Goal: Information Seeking & Learning: Check status

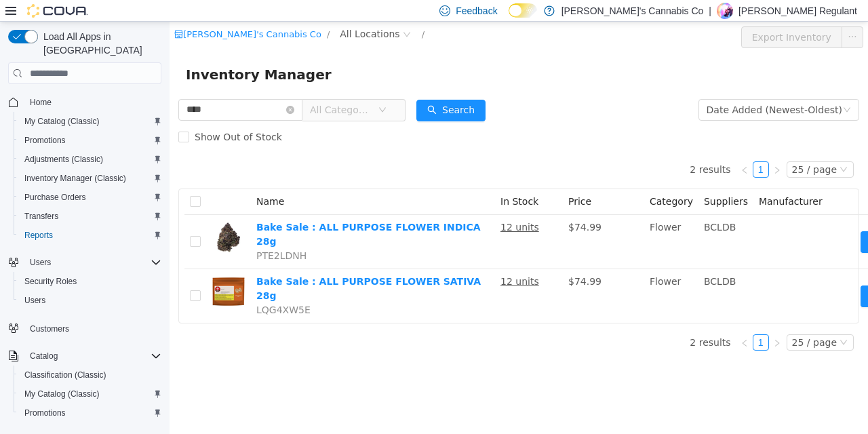
click at [242, 109] on input "****" at bounding box center [240, 110] width 124 height 22
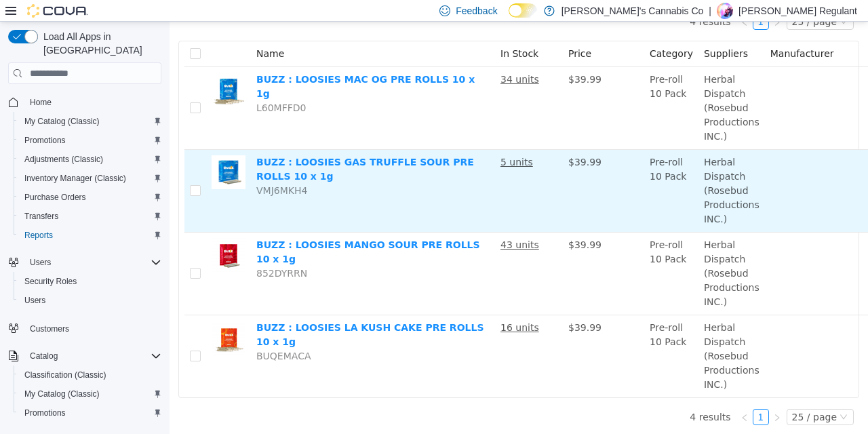
scroll to position [151, 0]
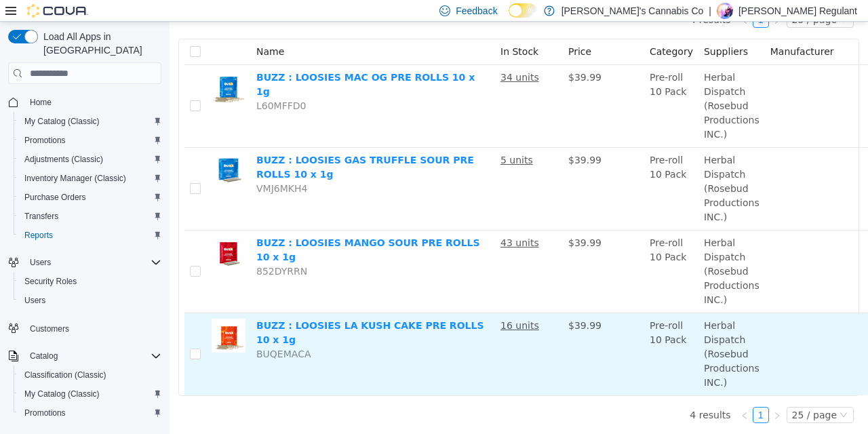
click at [459, 388] on td "BUZZ : LOOSIES LA KUSH CAKE PRE ROLLS 10 x 1g BUQEMACA" at bounding box center [373, 354] width 244 height 82
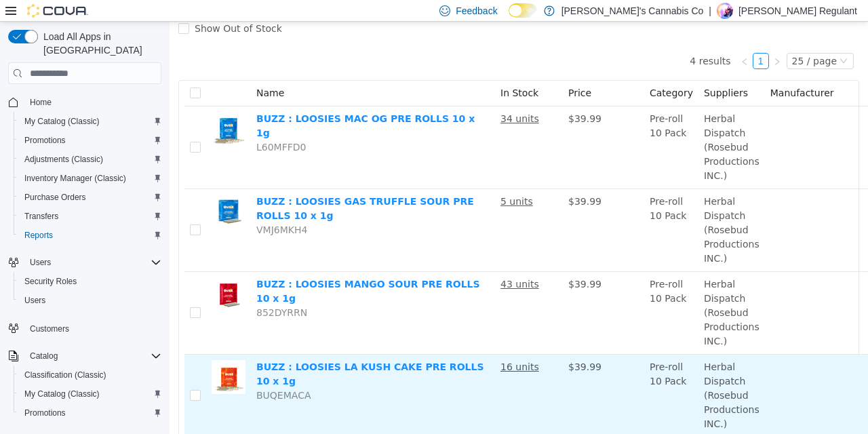
scroll to position [0, 0]
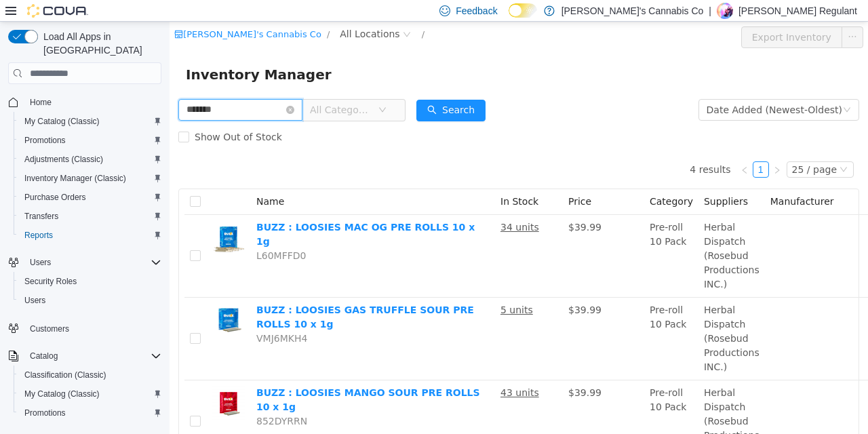
click at [231, 113] on input "*******" at bounding box center [240, 110] width 124 height 22
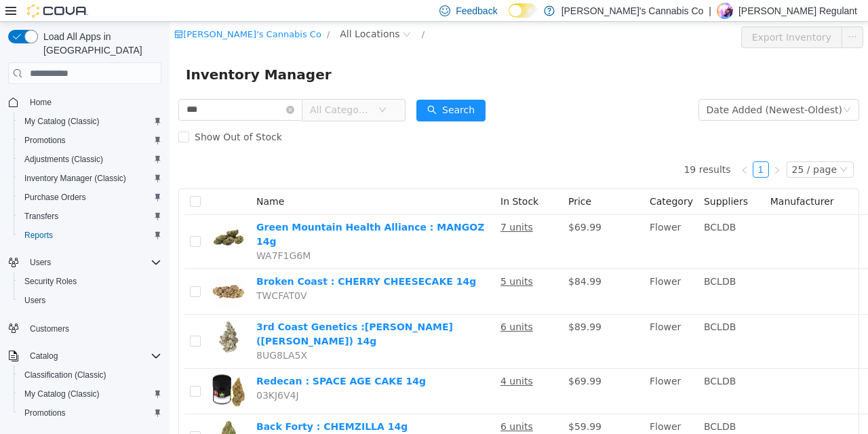
click at [582, 130] on div "Show Out of Stock" at bounding box center [518, 136] width 681 height 27
click at [206, 104] on input "***" at bounding box center [240, 110] width 124 height 22
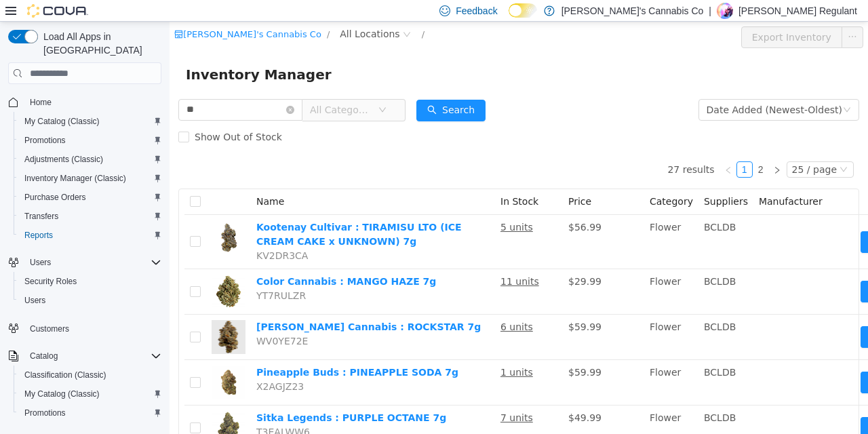
click at [621, 120] on form "** All Categories Date Added (Newest-Oldest) Search Show Out of Stock" at bounding box center [518, 123] width 681 height 54
click at [229, 107] on input "**" at bounding box center [240, 110] width 124 height 22
click at [268, 100] on input "***" at bounding box center [240, 110] width 124 height 22
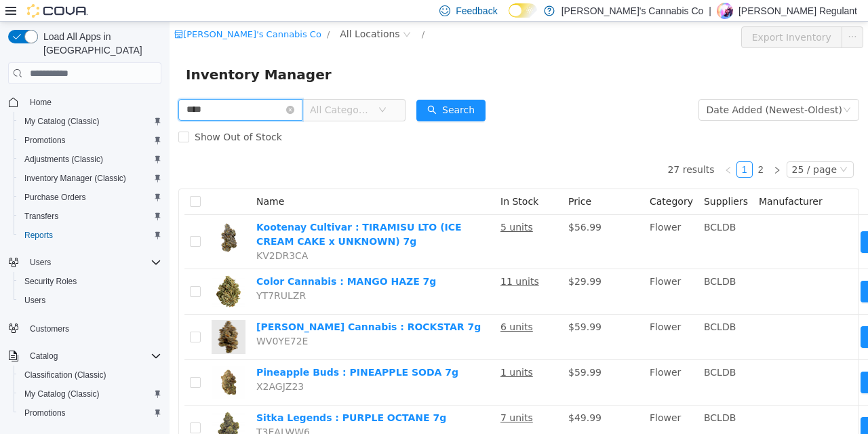
type input "****"
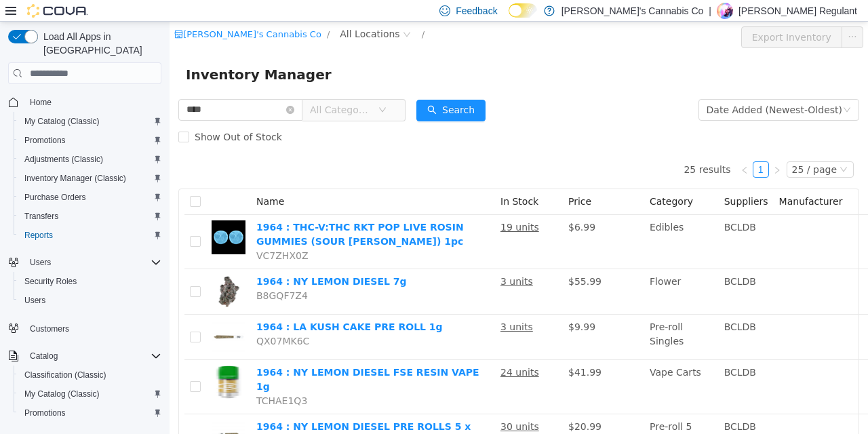
click at [599, 76] on div "Inventory Manager" at bounding box center [519, 75] width 666 height 22
click at [593, 120] on form "**** All Categories Date Added (Newest-Oldest) Search Show Out of Stock" at bounding box center [518, 123] width 681 height 54
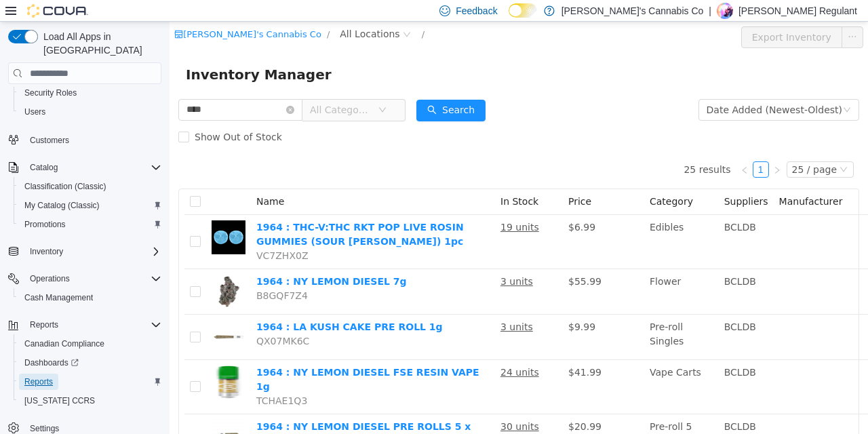
click at [45, 377] on span "Reports" at bounding box center [38, 382] width 28 height 11
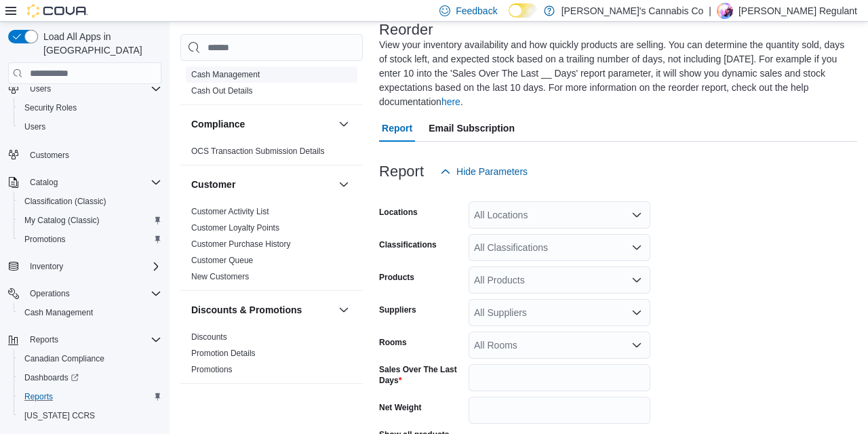
scroll to position [88, 0]
click at [256, 76] on link "Cash Management" at bounding box center [225, 74] width 69 height 9
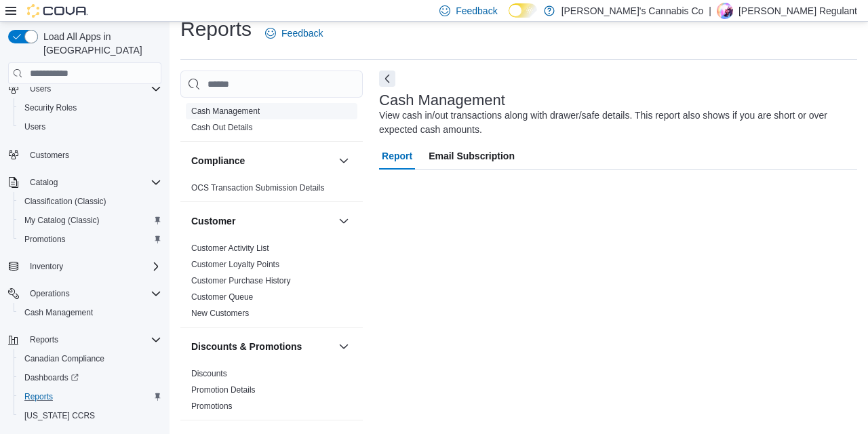
scroll to position [17, 0]
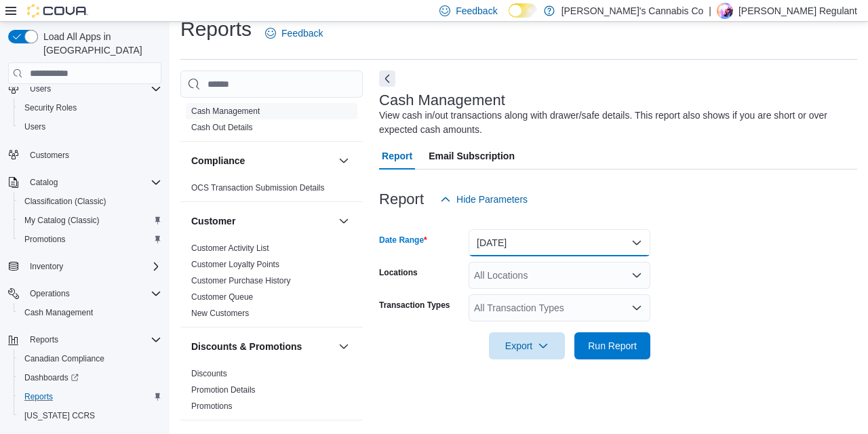
click at [523, 243] on button "Today" at bounding box center [560, 242] width 182 height 27
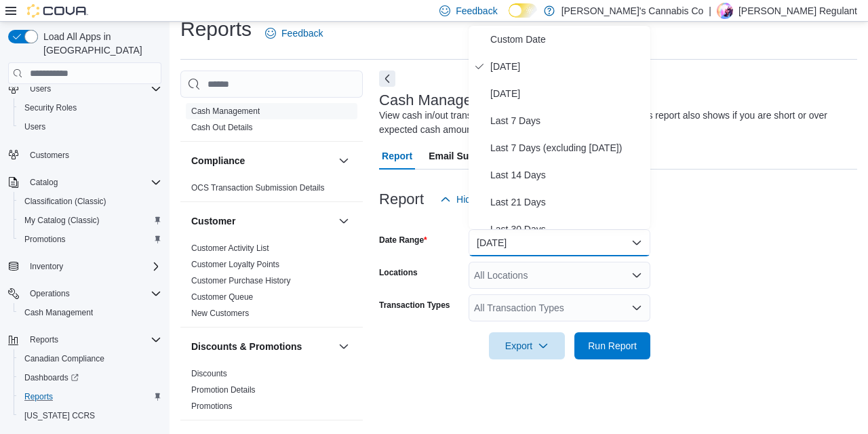
click at [705, 300] on form "Date Range Today Locations All Locations Transaction Types All Transaction Type…" at bounding box center [618, 286] width 478 height 147
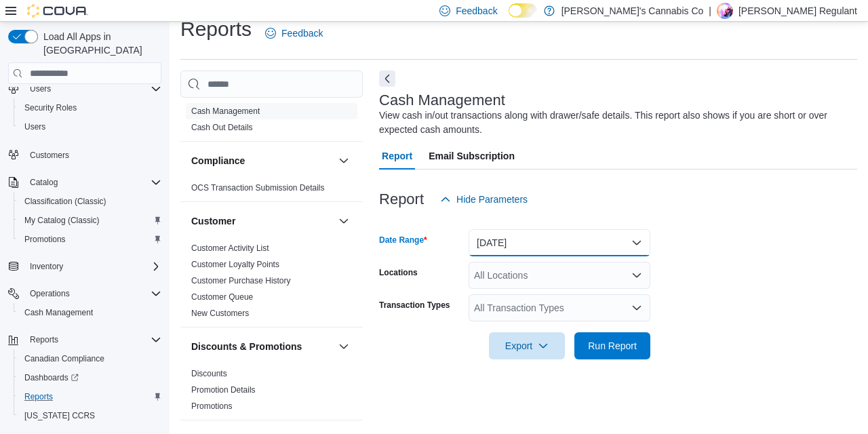
click at [579, 239] on button "Today" at bounding box center [560, 242] width 182 height 27
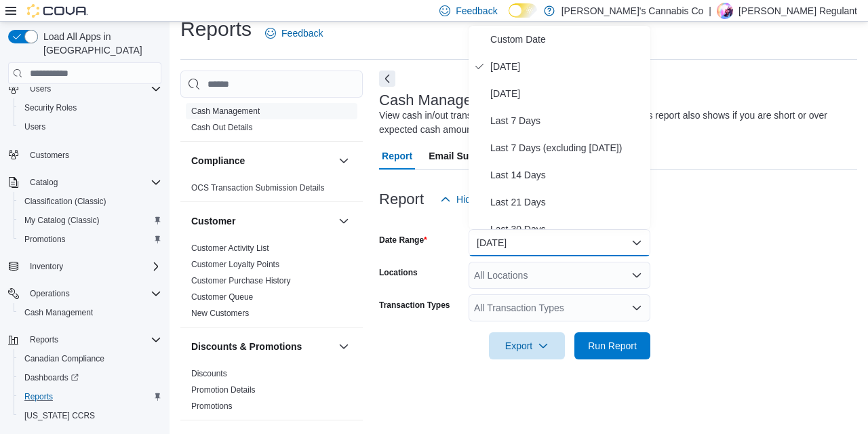
click at [678, 264] on form "Date Range Today Locations All Locations Transaction Types All Transaction Type…" at bounding box center [618, 286] width 478 height 147
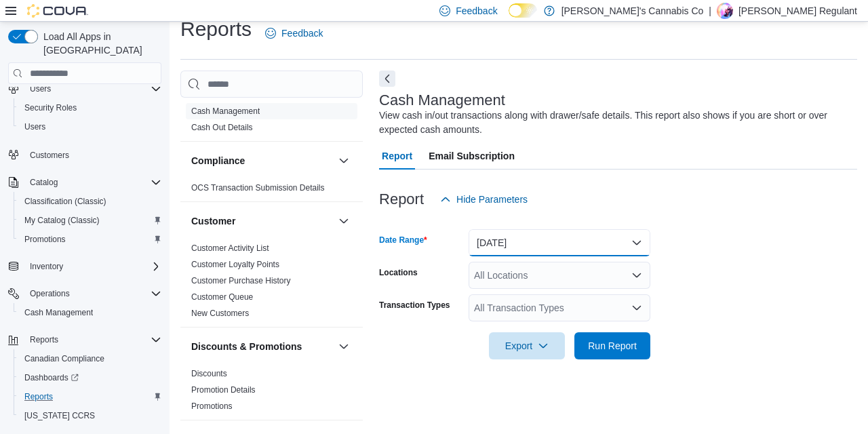
click at [597, 241] on button "Today" at bounding box center [560, 242] width 182 height 27
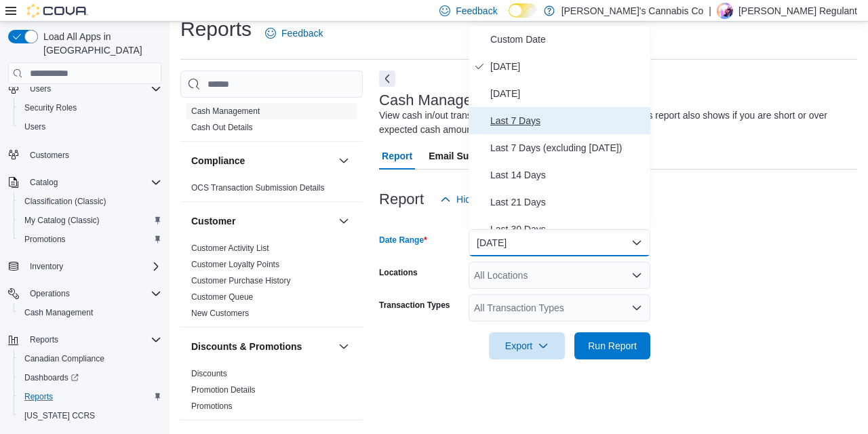
click at [534, 123] on span "Last 7 Days" at bounding box center [568, 121] width 155 height 16
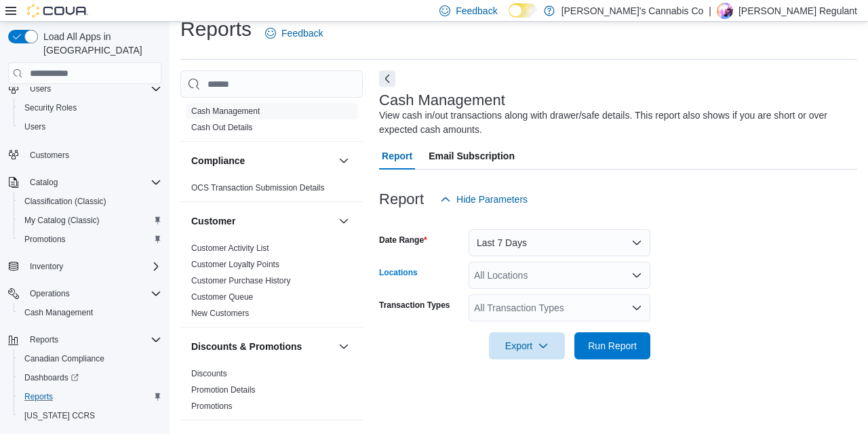
click at [572, 280] on div "All Locations" at bounding box center [560, 275] width 182 height 27
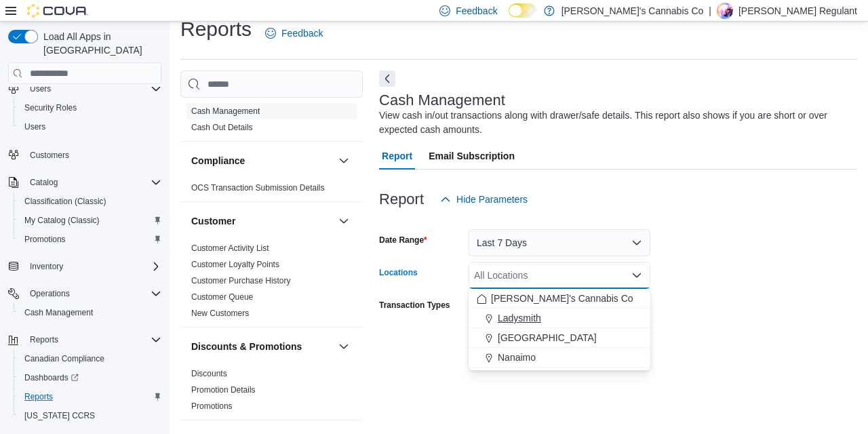
click at [539, 319] on span "Ladysmith" at bounding box center [519, 318] width 43 height 14
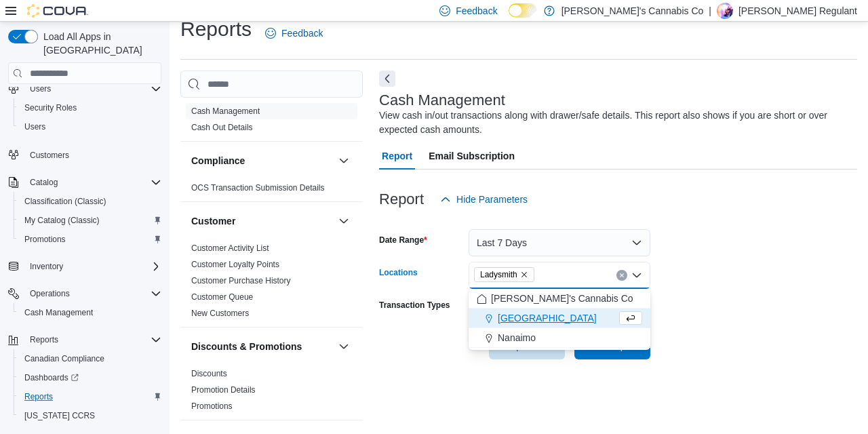
click at [658, 383] on div "Cash Management View cash in/out transactions along with drawer/safe details. T…" at bounding box center [618, 247] width 478 height 353
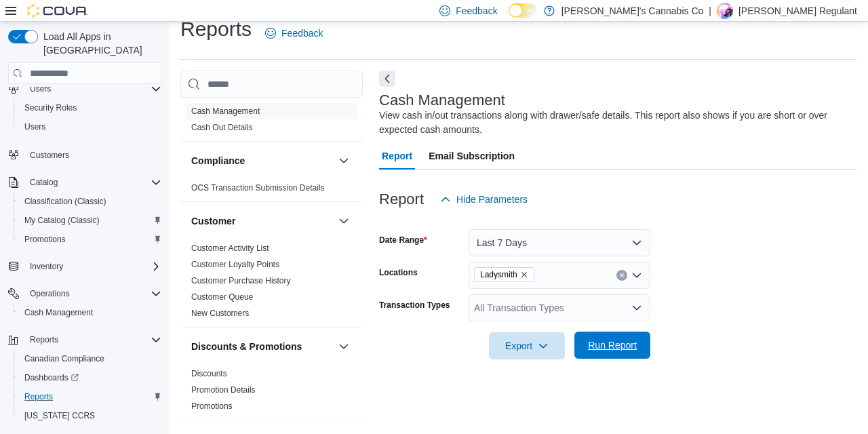
click at [619, 341] on span "Run Report" at bounding box center [612, 346] width 49 height 14
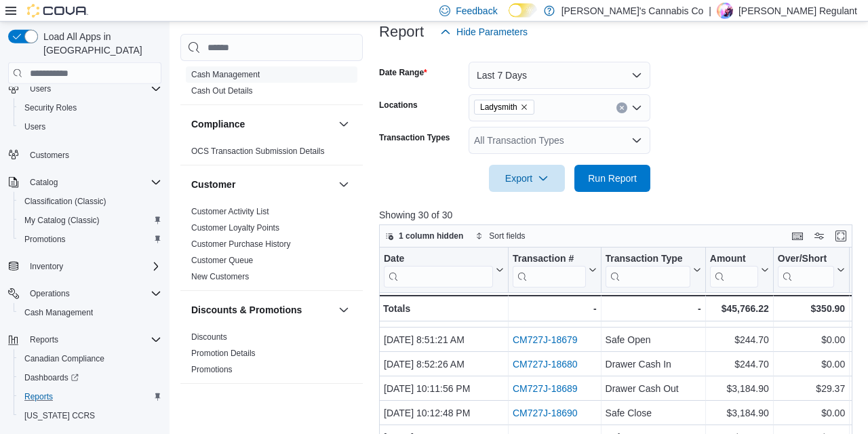
scroll to position [333, 0]
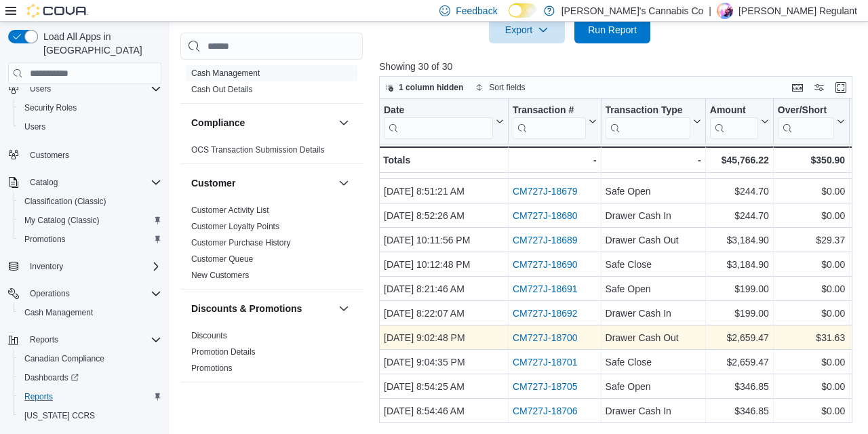
click at [542, 337] on link "CM727J-18700" at bounding box center [545, 337] width 65 height 11
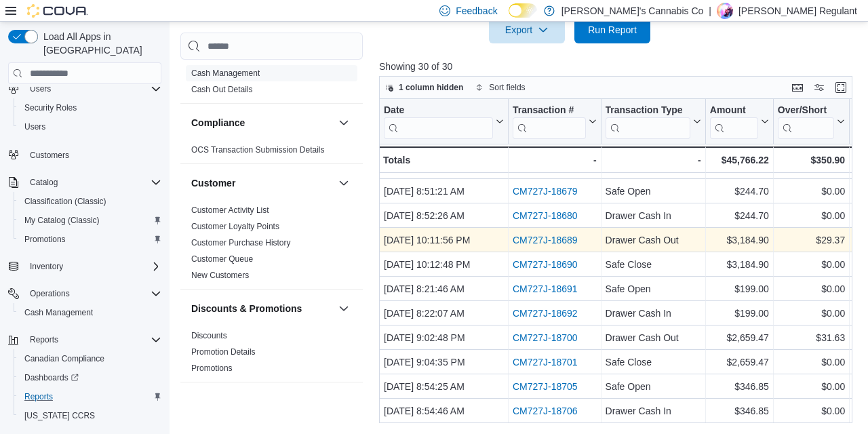
click at [528, 244] on link "CM727J-18689" at bounding box center [545, 240] width 65 height 11
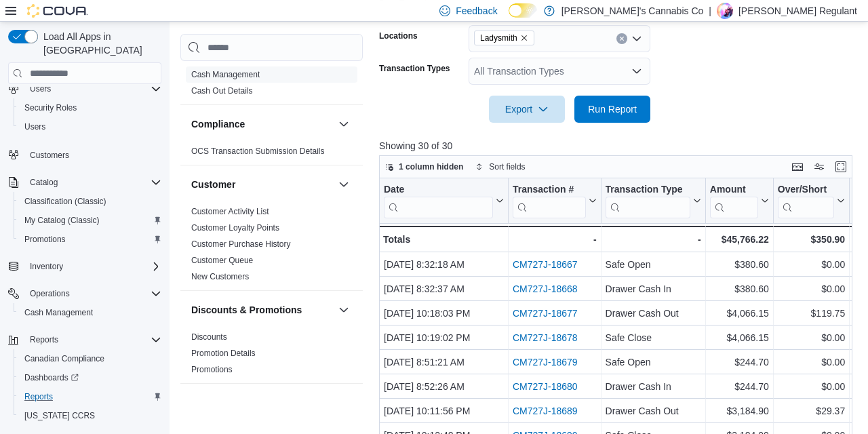
scroll to position [389, 0]
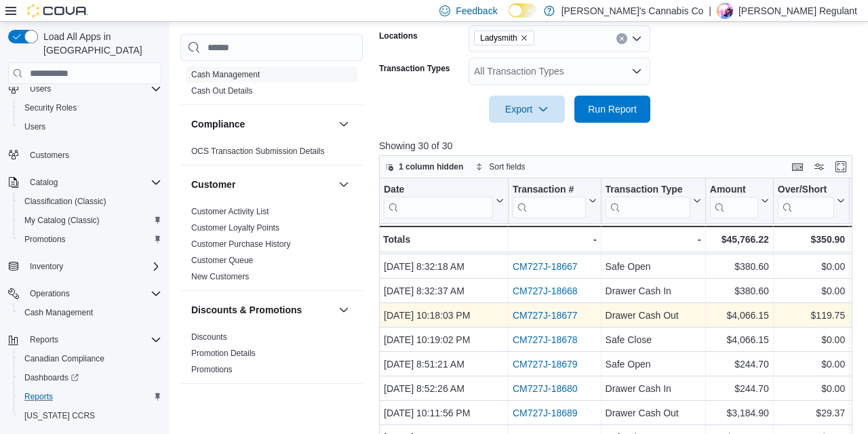
click at [547, 313] on link "CM727J-18677" at bounding box center [545, 315] width 65 height 11
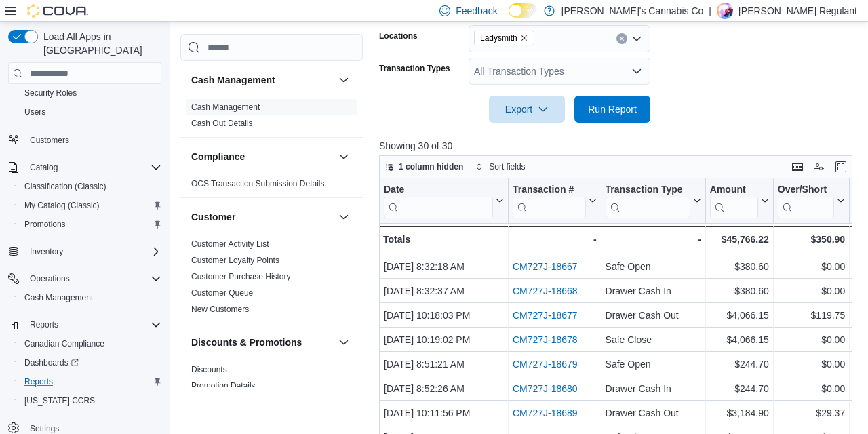
scroll to position [0, 0]
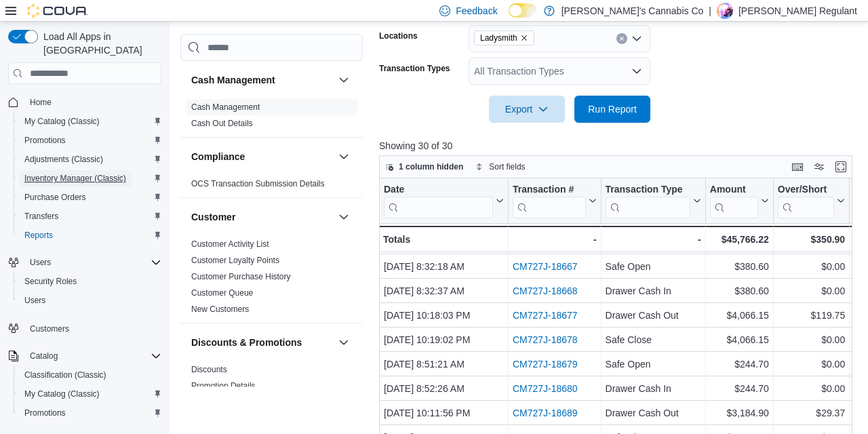
click at [96, 170] on span "Inventory Manager (Classic)" at bounding box center [75, 178] width 102 height 16
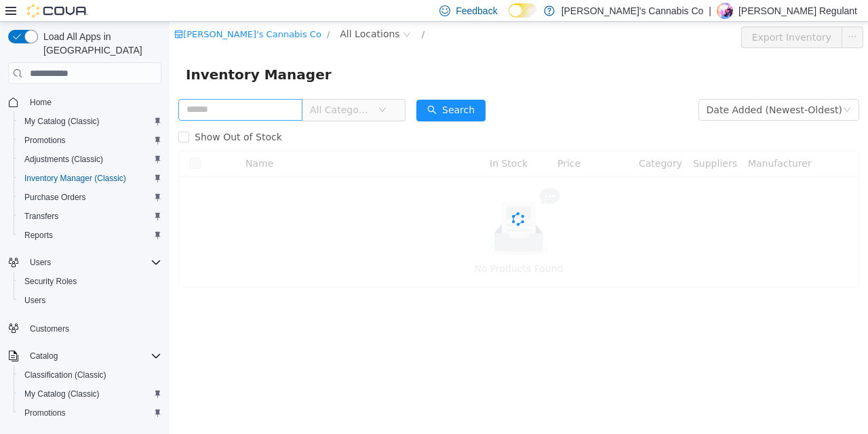
click at [256, 100] on input "text" at bounding box center [240, 110] width 124 height 22
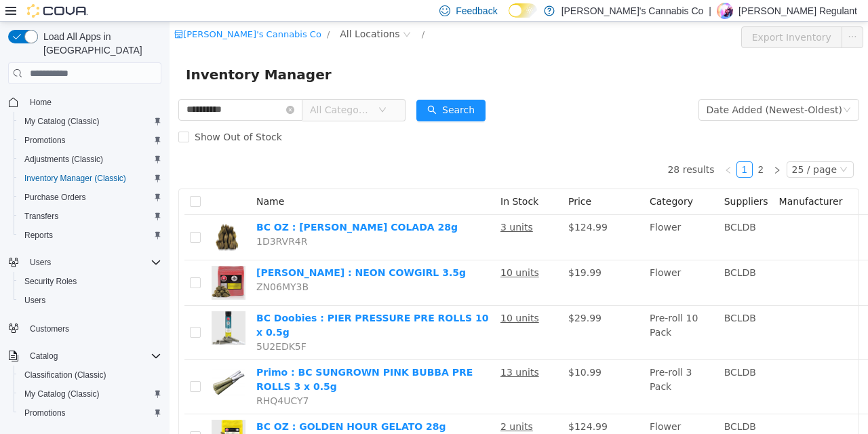
click at [564, 128] on div "Show Out of Stock" at bounding box center [518, 136] width 681 height 27
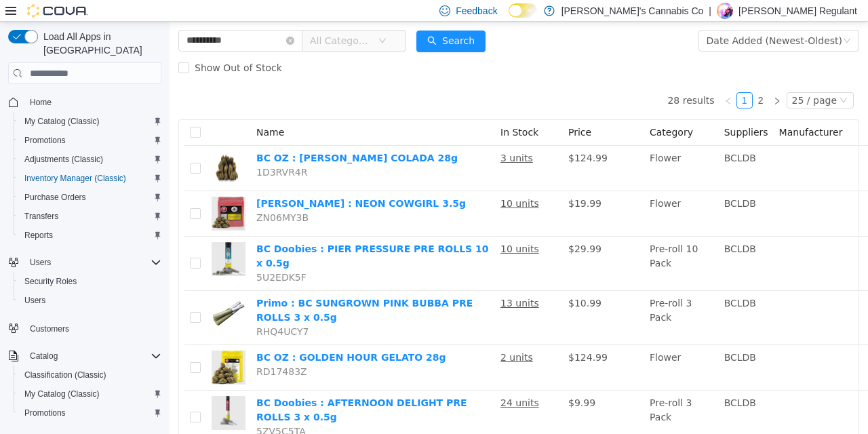
scroll to position [73, 0]
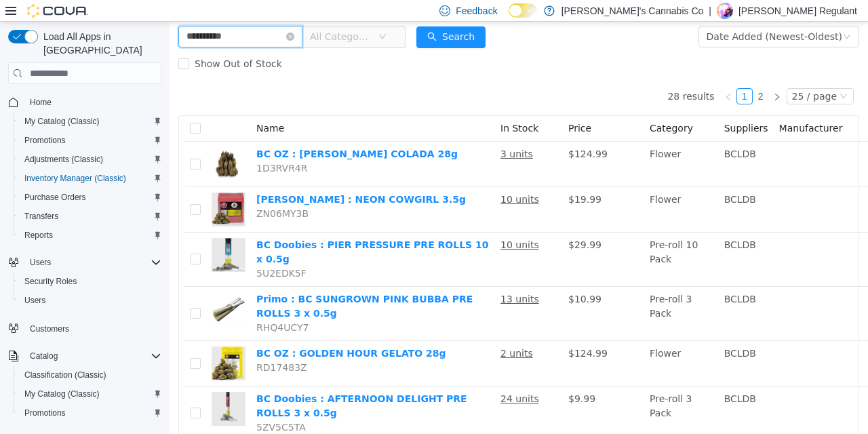
click at [262, 37] on input "**********" at bounding box center [240, 37] width 124 height 22
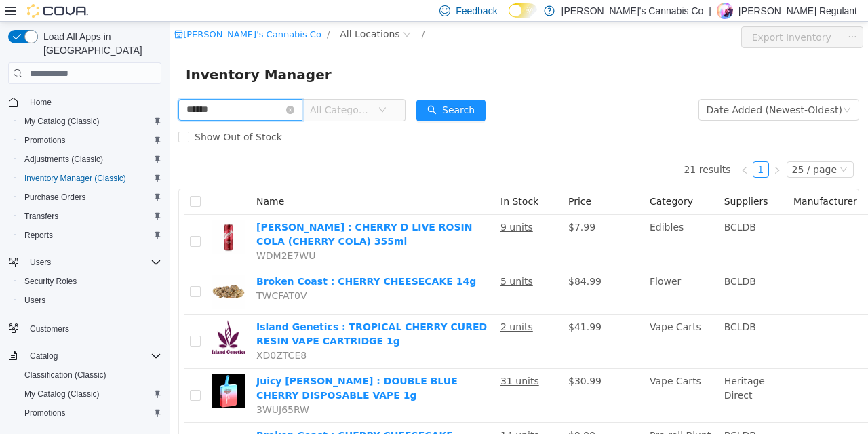
click at [235, 111] on input "******" at bounding box center [240, 110] width 124 height 22
click at [395, 142] on div "Show Out of Stock" at bounding box center [518, 136] width 681 height 27
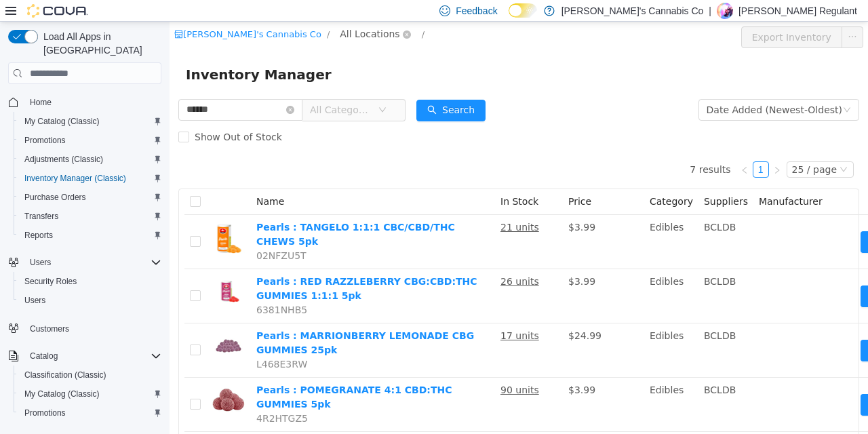
click at [340, 37] on span "All Locations" at bounding box center [370, 33] width 60 height 15
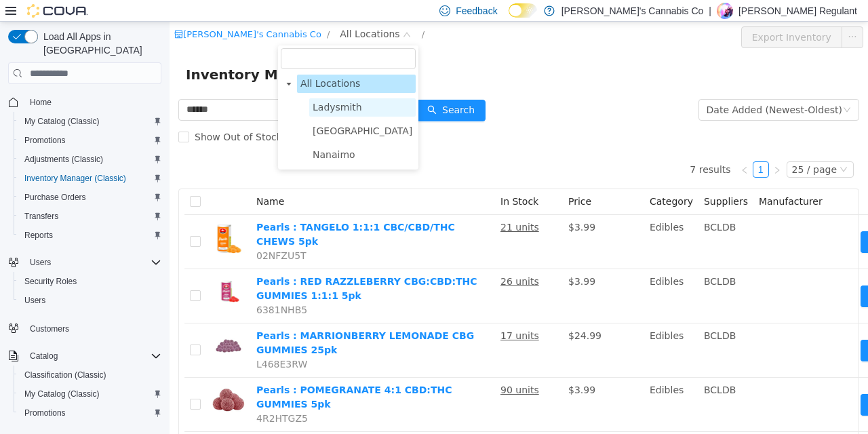
click at [332, 109] on span "Ladysmith" at bounding box center [338, 107] width 50 height 11
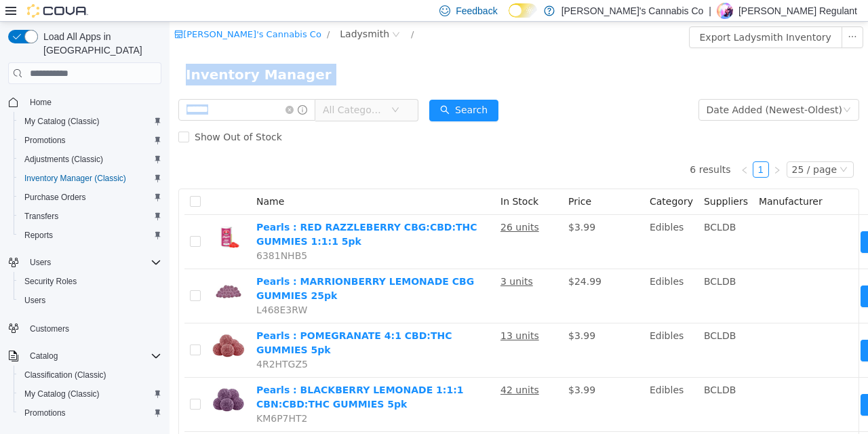
drag, startPoint x: 586, startPoint y: 134, endPoint x: 606, endPoint y: 94, distance: 44.6
click at [606, 94] on div "Jerry's Cannabis Co / Ladysmith / Export Ladysmith Inventory Inventory Manager …" at bounding box center [519, 300] width 699 height 557
click at [606, 94] on div "Inventory Manager" at bounding box center [519, 74] width 699 height 43
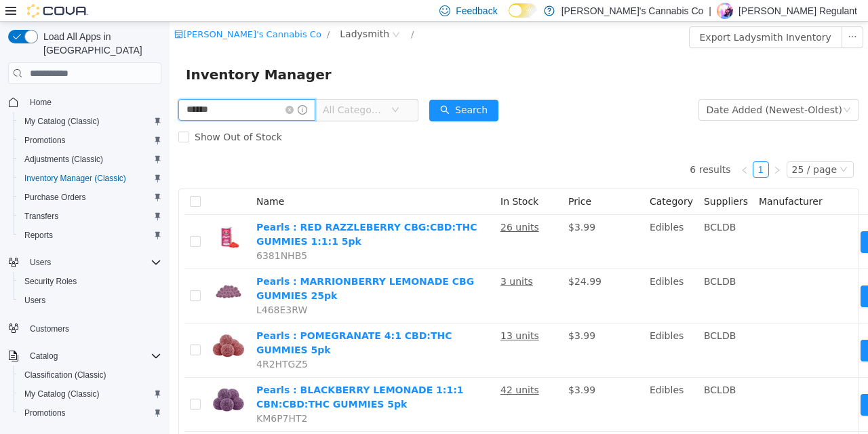
drag, startPoint x: 245, startPoint y: 104, endPoint x: 0, endPoint y: 104, distance: 244.9
click at [178, 104] on input "******" at bounding box center [246, 110] width 137 height 22
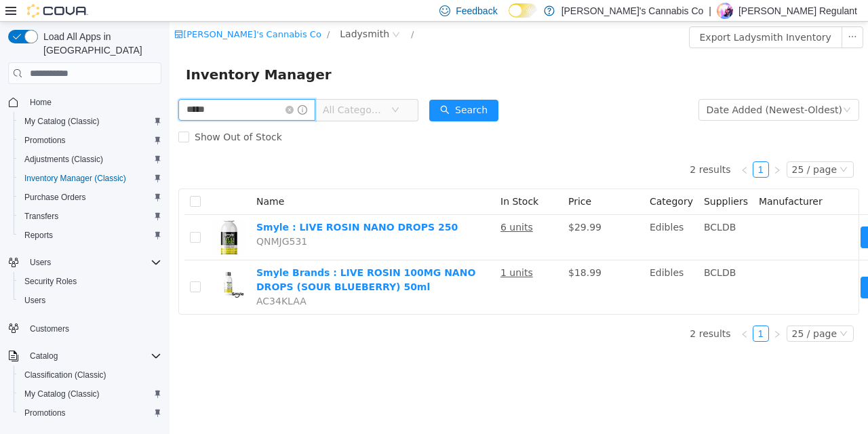
drag, startPoint x: 256, startPoint y: 112, endPoint x: 38, endPoint y: 141, distance: 219.7
click at [178, 121] on input "*****" at bounding box center [246, 110] width 137 height 22
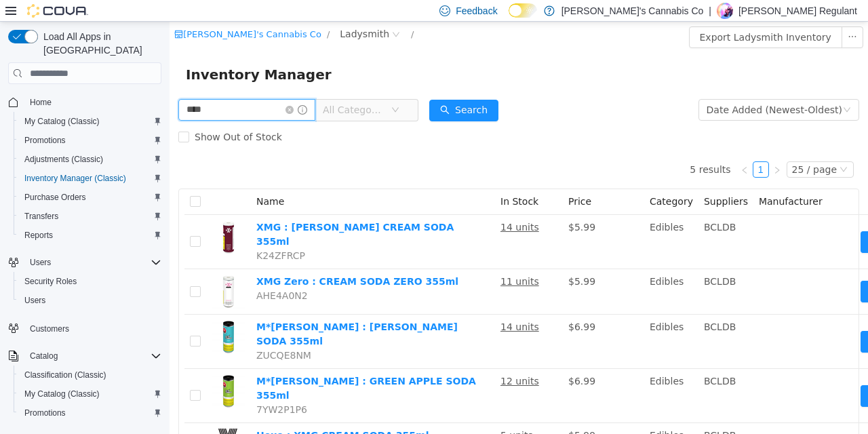
drag, startPoint x: 240, startPoint y: 113, endPoint x: 20, endPoint y: 114, distance: 220.5
click at [178, 114] on input "****" at bounding box center [246, 110] width 137 height 22
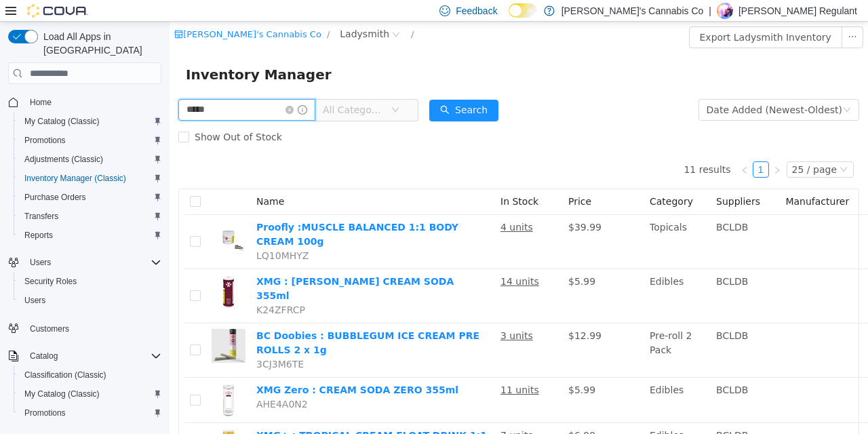
drag, startPoint x: 256, startPoint y: 110, endPoint x: 47, endPoint y: 117, distance: 208.4
click at [178, 117] on input "*****" at bounding box center [246, 110] width 137 height 22
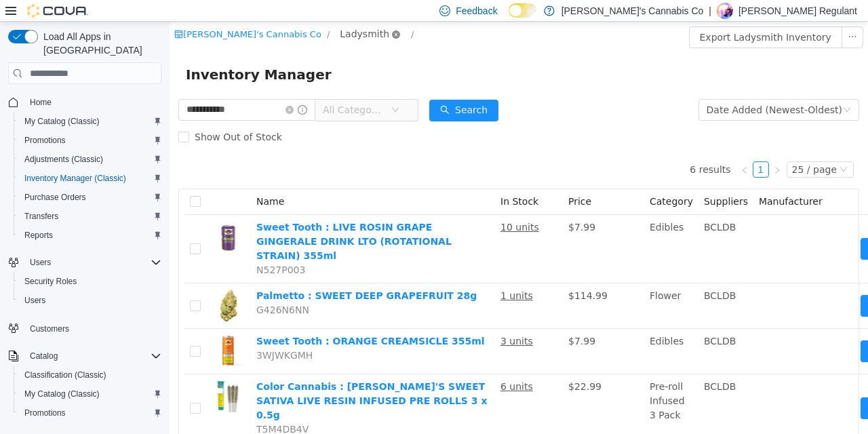
click at [392, 35] on icon "icon: close-circle" at bounding box center [396, 35] width 8 height 8
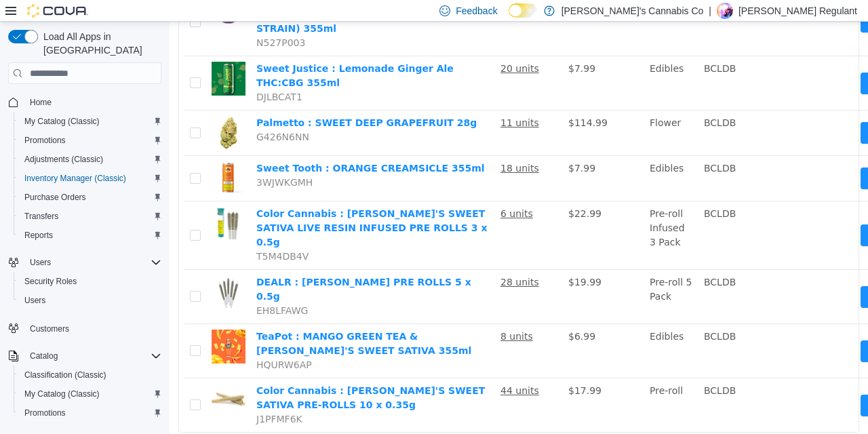
scroll to position [43, 0]
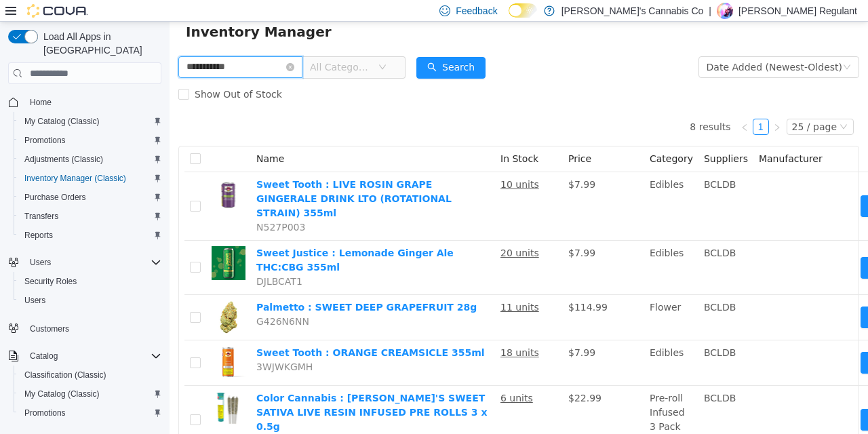
drag, startPoint x: 244, startPoint y: 64, endPoint x: 0, endPoint y: 31, distance: 245.7
click at [178, 56] on input "**********" at bounding box center [240, 67] width 124 height 22
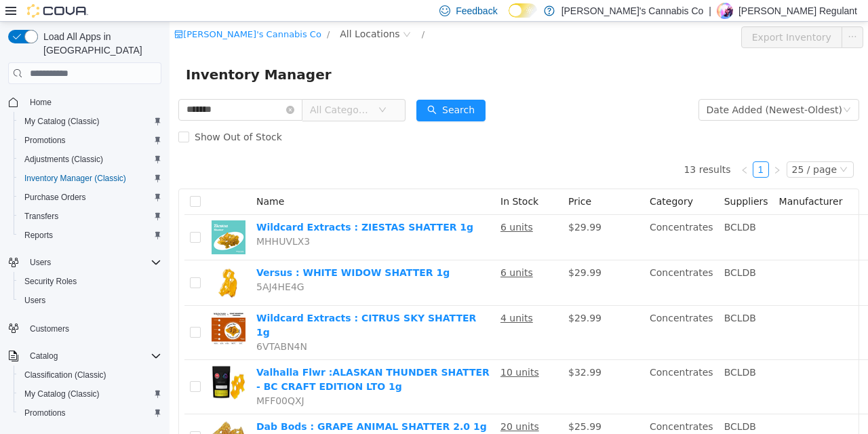
drag, startPoint x: 235, startPoint y: 111, endPoint x: 69, endPoint y: 120, distance: 166.5
click at [178, 120] on input "*******" at bounding box center [240, 110] width 124 height 22
type input "******"
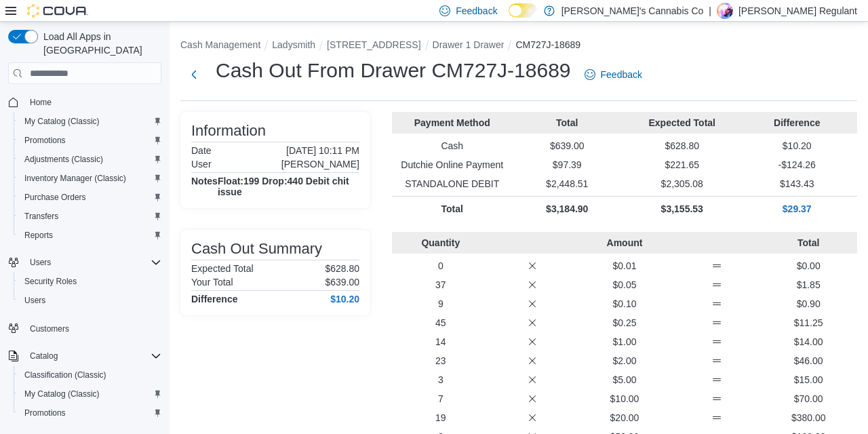
click at [321, 355] on div "Information Date [DATE] 10:11 PM User [PERSON_NAME] Notes Float:199 Drop:440 De…" at bounding box center [275, 302] width 190 height 381
click at [398, 212] on p "Total" at bounding box center [453, 209] width 110 height 14
click at [434, 229] on div "Payment Method Total Expected Total Difference Cash $639.00 $628.80 $10.20 Dutc…" at bounding box center [624, 302] width 465 height 381
click at [479, 208] on p "Total" at bounding box center [453, 209] width 110 height 14
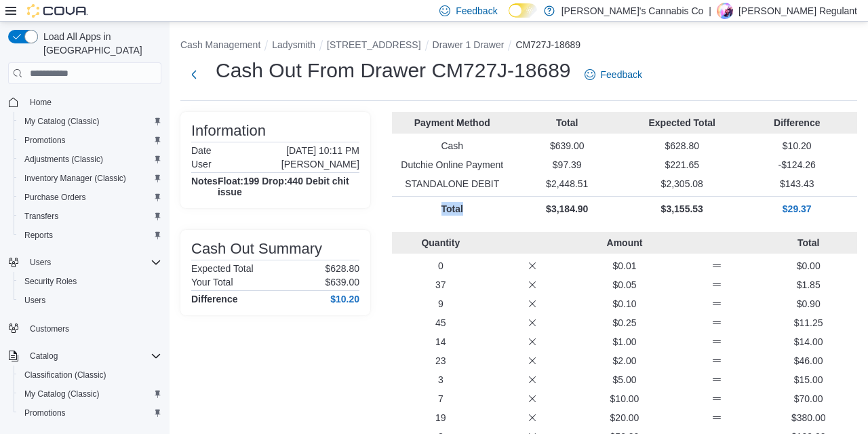
click at [479, 208] on p "Total" at bounding box center [453, 209] width 110 height 14
click at [820, 146] on p "$10.20" at bounding box center [798, 146] width 110 height 14
click at [602, 179] on p "$2,448.51" at bounding box center [568, 184] width 110 height 14
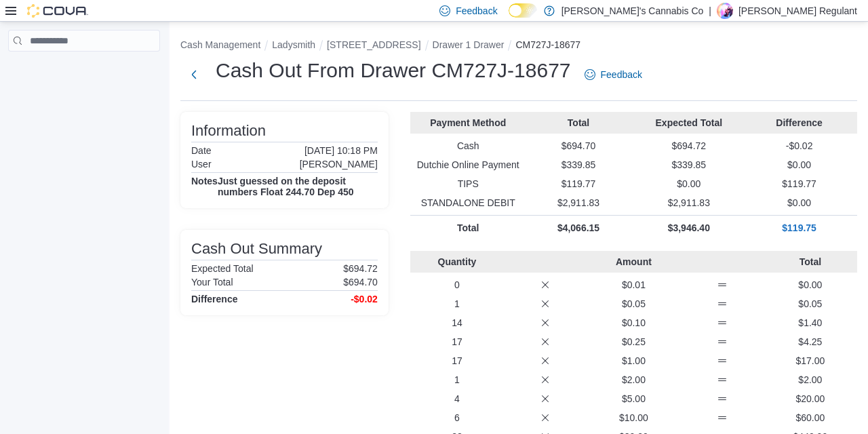
click at [596, 195] on div "Payment Method Total Expected Total Difference Cash $694.70 $694.72 -$0.02 Dutc…" at bounding box center [633, 176] width 447 height 128
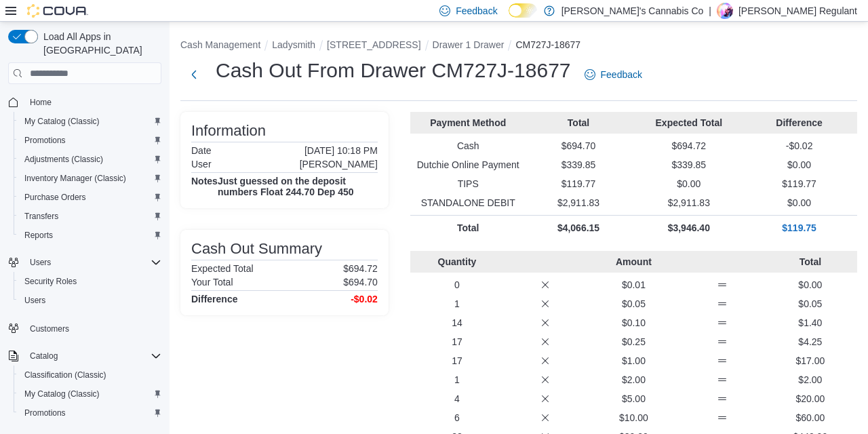
click at [827, 193] on div "Payment Method Total Expected Total Difference Cash $694.70 $694.72 -$0.02 Dutc…" at bounding box center [633, 176] width 447 height 128
click at [828, 192] on div "Payment Method Total Expected Total Difference Cash $694.70 $694.72 -$0.02 Dutc…" at bounding box center [633, 176] width 447 height 128
click at [246, 18] on div "Feedback Dark Mode Jerry's Cannabis Co | Haley Regulant" at bounding box center [434, 11] width 868 height 22
click at [367, 187] on h4 "Just guessed on the deposit numbers Float 244.70 Dep 450" at bounding box center [298, 187] width 160 height 22
click at [365, 190] on h4 "Just guessed on the deposit numbers Float 244.70 Dep 450" at bounding box center [298, 187] width 160 height 22
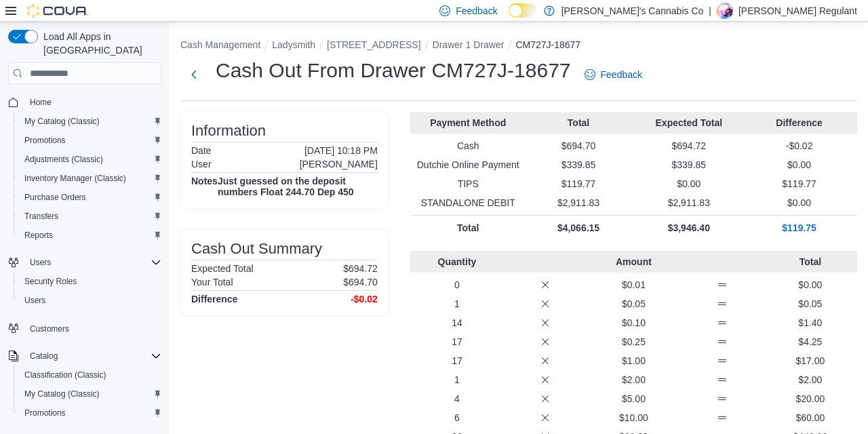
click at [374, 195] on h4 "Just guessed on the deposit numbers Float 244.70 Dep 450" at bounding box center [298, 187] width 160 height 22
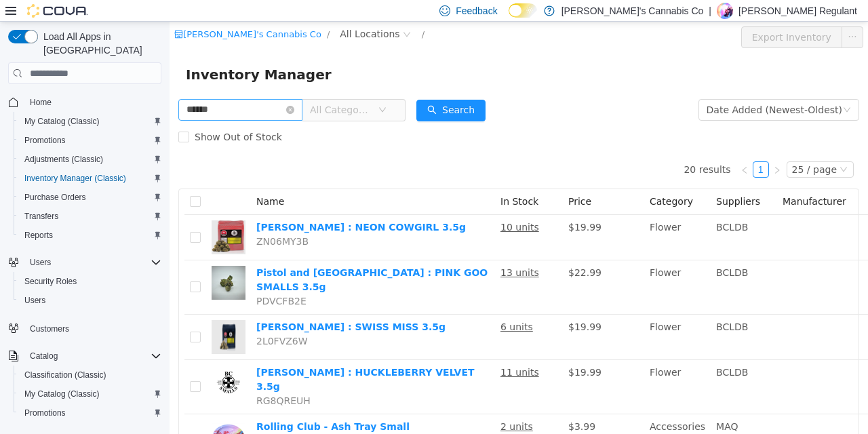
click at [283, 104] on input "******" at bounding box center [240, 110] width 124 height 22
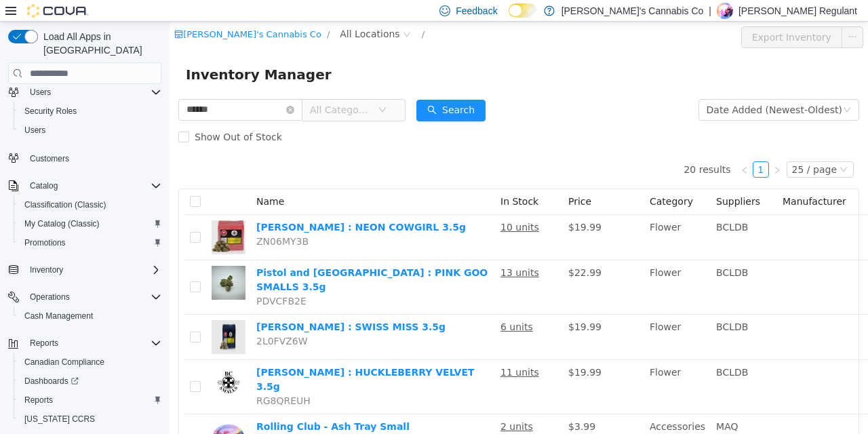
scroll to position [189, 0]
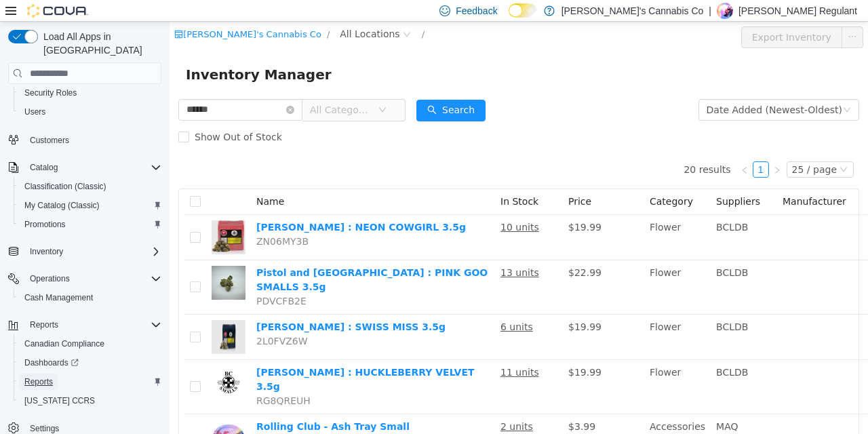
click at [37, 377] on span "Reports" at bounding box center [38, 382] width 28 height 11
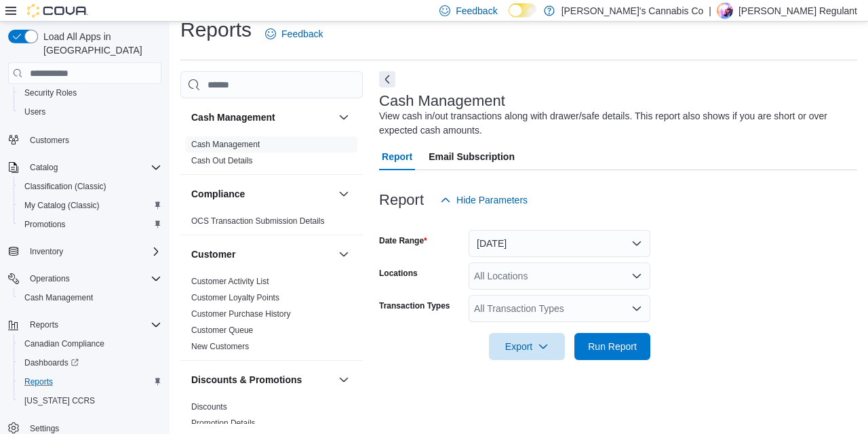
scroll to position [17, 0]
click at [556, 237] on button "Today" at bounding box center [560, 242] width 182 height 27
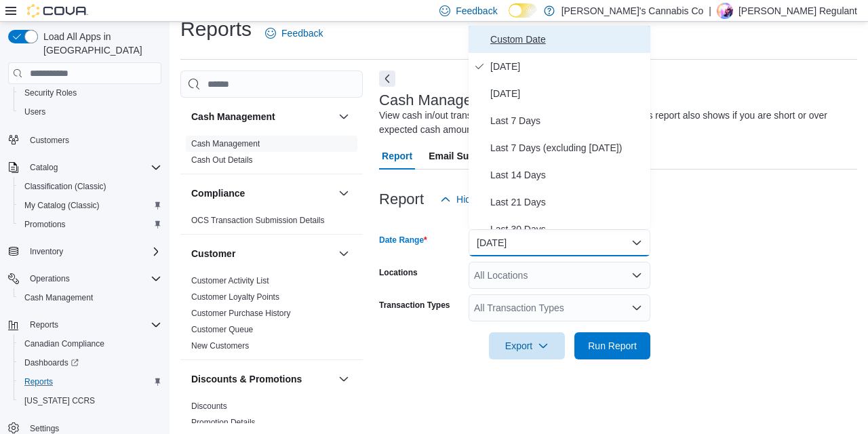
click at [529, 32] on span "Custom Date" at bounding box center [568, 39] width 155 height 16
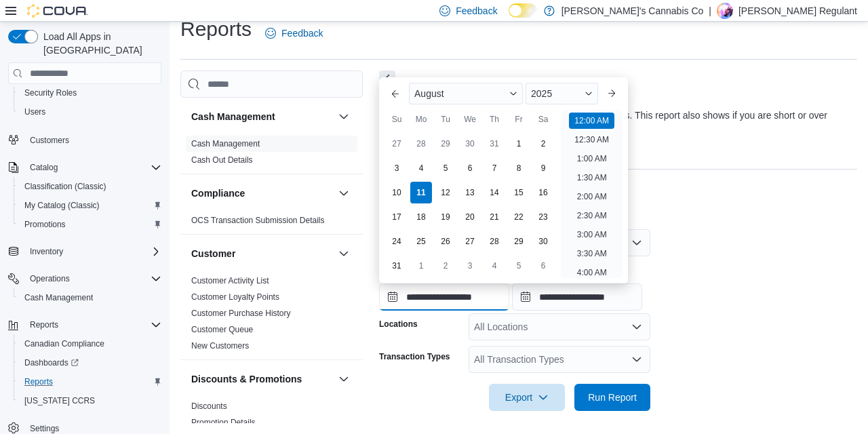
click at [431, 290] on input "**********" at bounding box center [444, 297] width 130 height 27
click at [425, 164] on div "4" at bounding box center [421, 168] width 24 height 24
type input "**********"
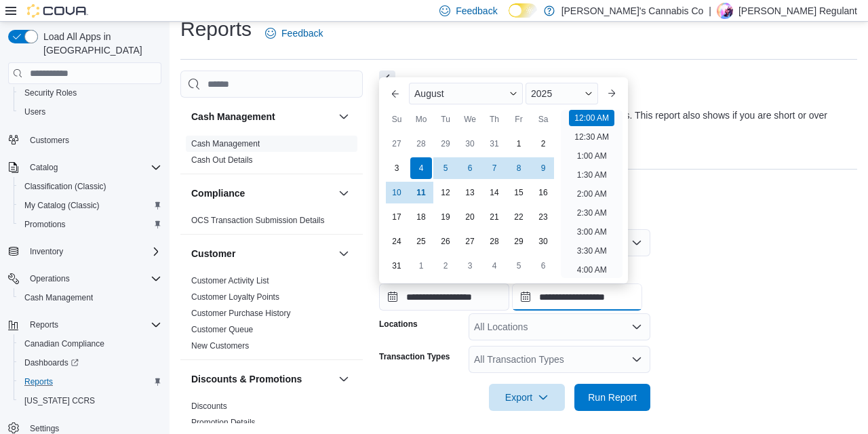
click at [581, 301] on input "**********" at bounding box center [577, 297] width 130 height 27
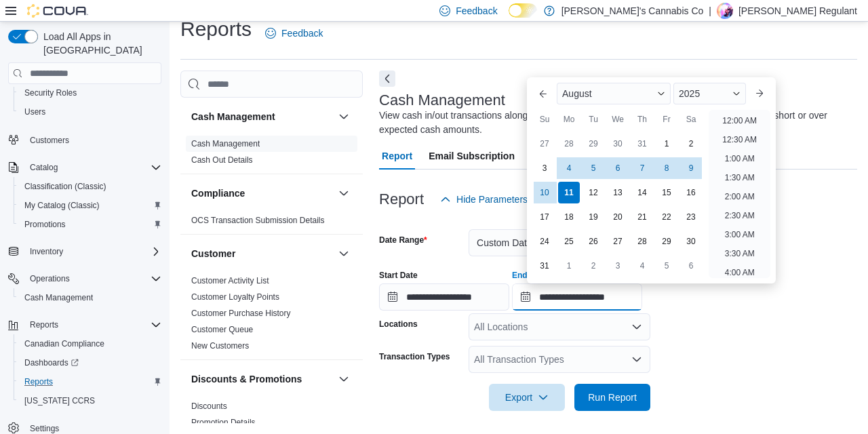
scroll to position [746, 0]
click at [551, 199] on div "10" at bounding box center [545, 192] width 24 height 24
type input "**********"
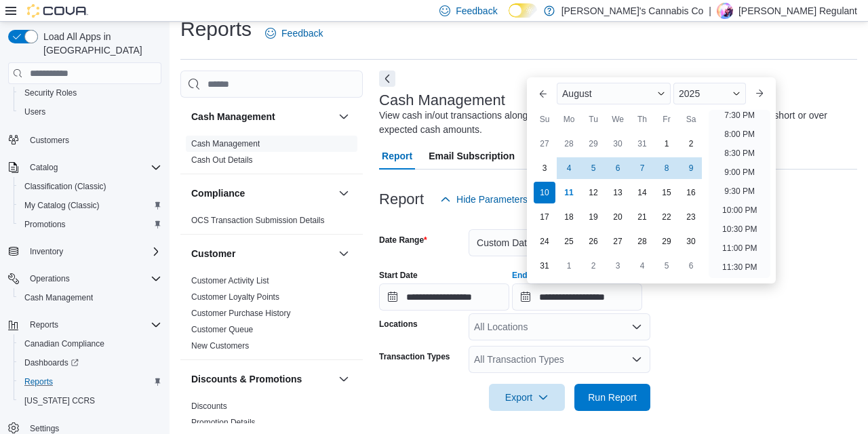
click at [695, 364] on form "**********" at bounding box center [618, 312] width 478 height 198
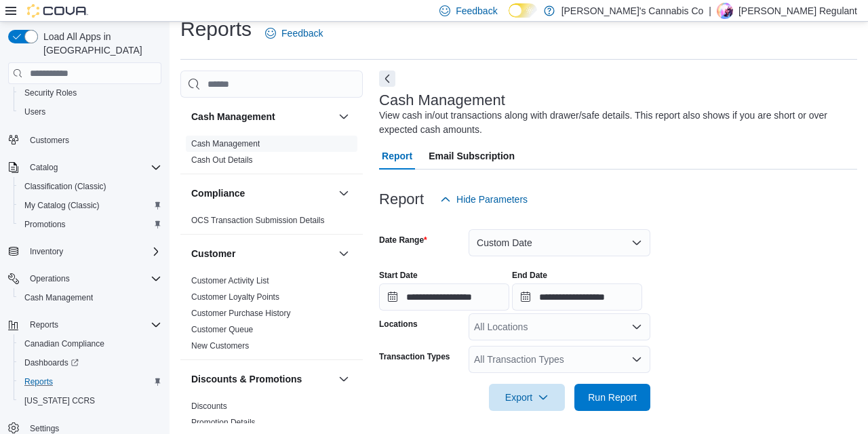
click at [529, 316] on div "All Locations" at bounding box center [560, 326] width 182 height 27
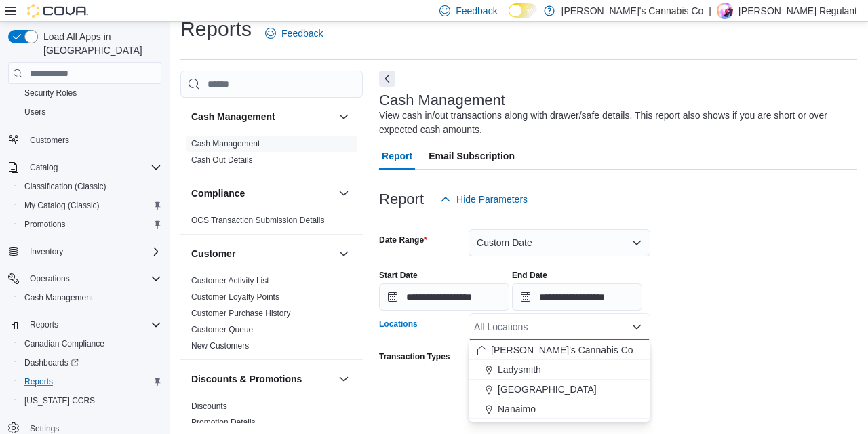
click at [536, 368] on span "Ladysmith" at bounding box center [519, 370] width 43 height 14
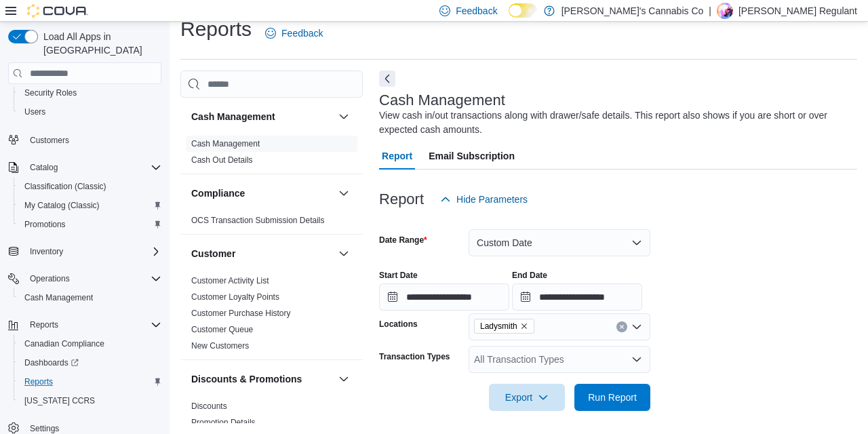
click at [749, 311] on div at bounding box center [618, 312] width 478 height 3
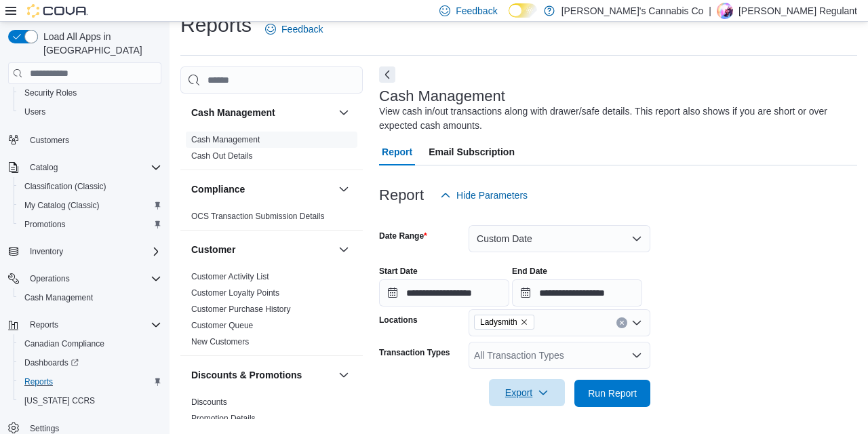
click at [539, 386] on span "Export" at bounding box center [527, 392] width 60 height 27
drag, startPoint x: 749, startPoint y: 391, endPoint x: 726, endPoint y: 388, distance: 23.2
click at [731, 386] on form "**********" at bounding box center [618, 308] width 478 height 198
click at [643, 385] on button "Run Report" at bounding box center [613, 392] width 76 height 27
click at [8, 10] on icon at bounding box center [10, 11] width 11 height 8
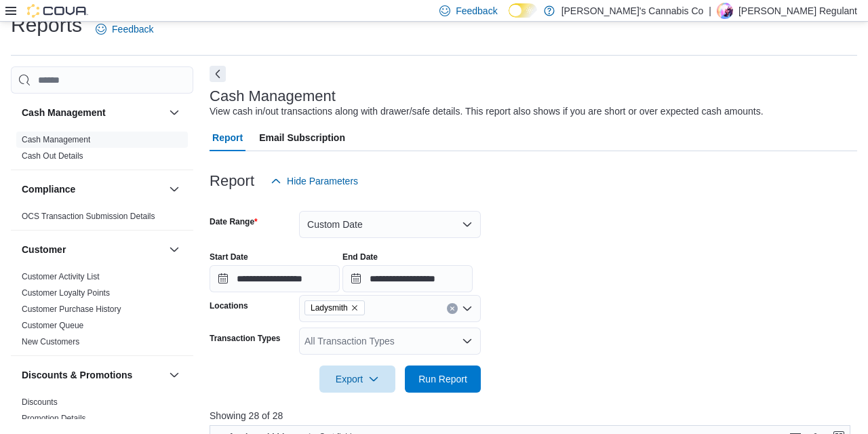
click at [216, 75] on button "Next" at bounding box center [218, 74] width 16 height 16
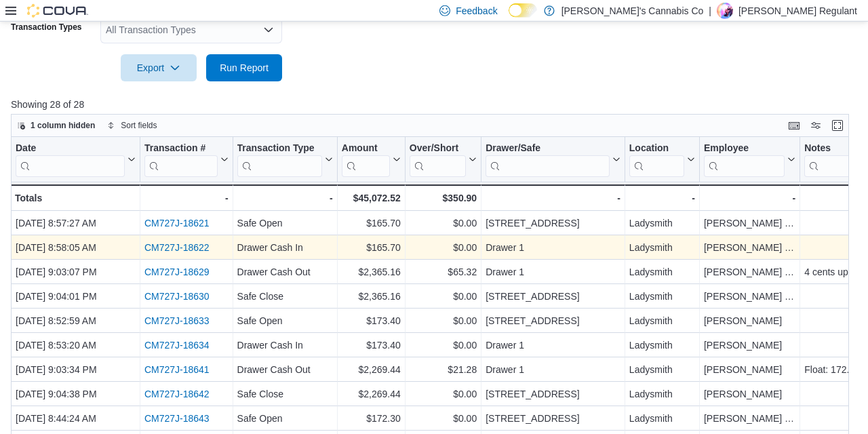
scroll to position [332, 0]
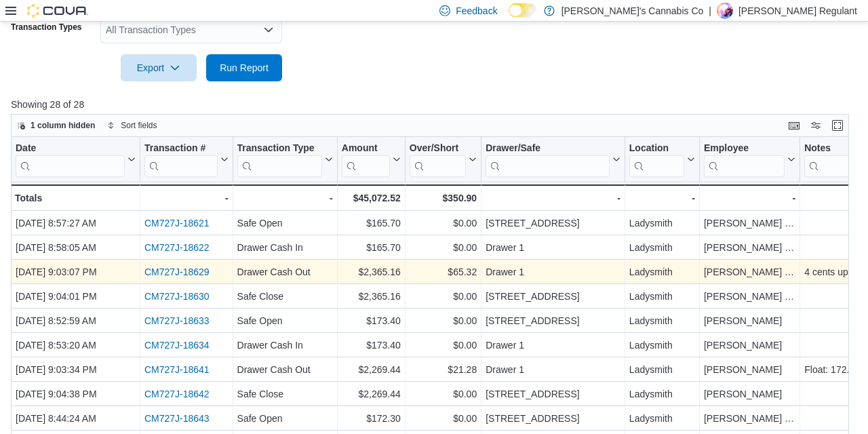
click at [189, 271] on link "CM727J-18629" at bounding box center [177, 272] width 65 height 11
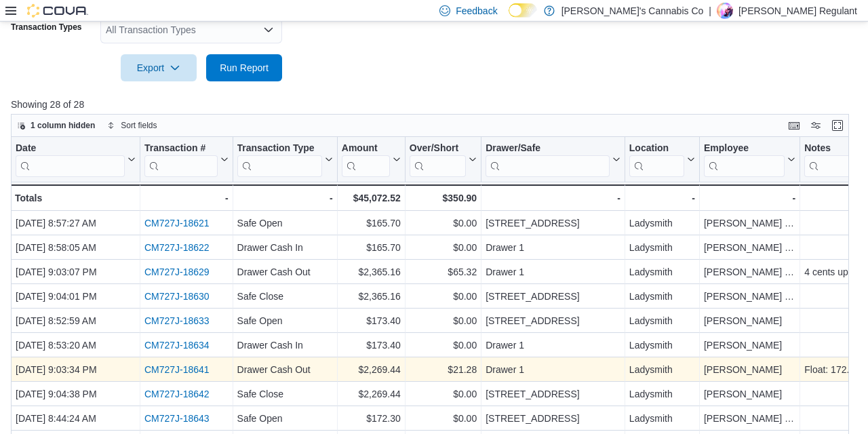
click at [167, 368] on link "CM727J-18641" at bounding box center [177, 369] width 65 height 11
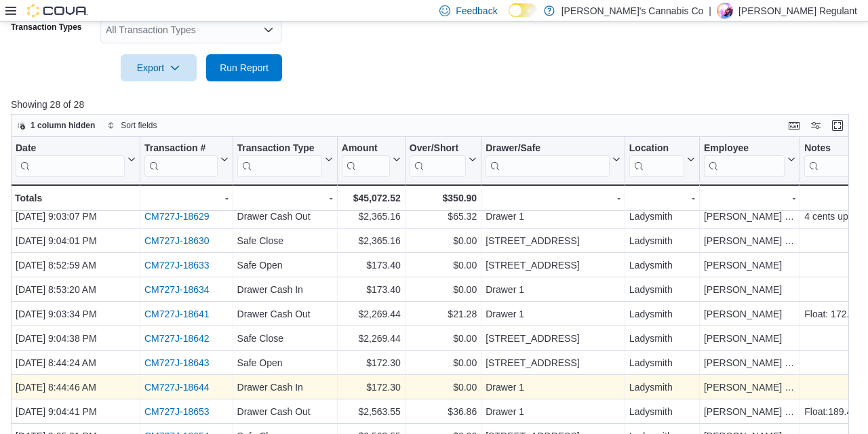
scroll to position [57, 0]
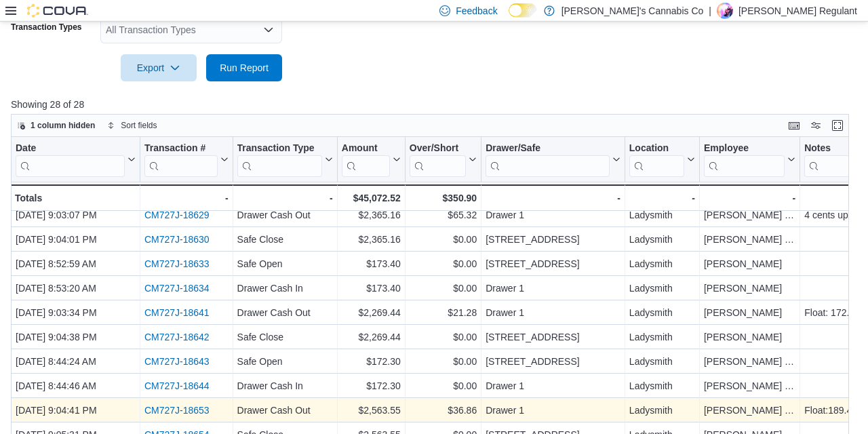
click at [202, 409] on link "CM727J-18653" at bounding box center [177, 410] width 65 height 11
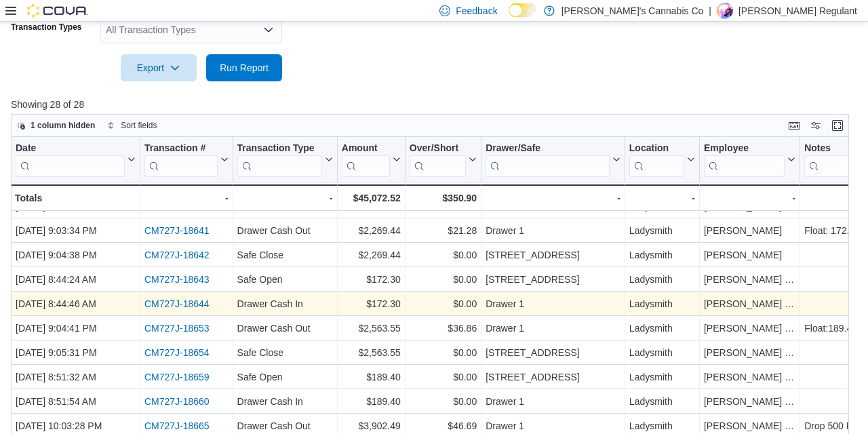
scroll to position [147, 0]
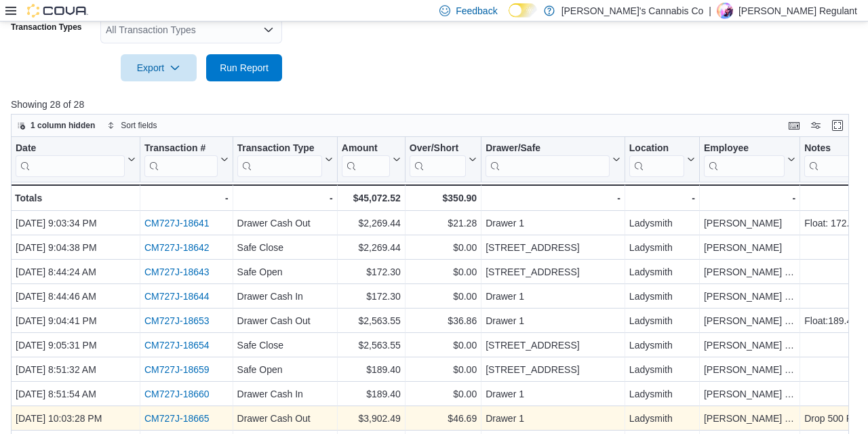
click at [184, 419] on link "CM727J-18665" at bounding box center [177, 418] width 65 height 11
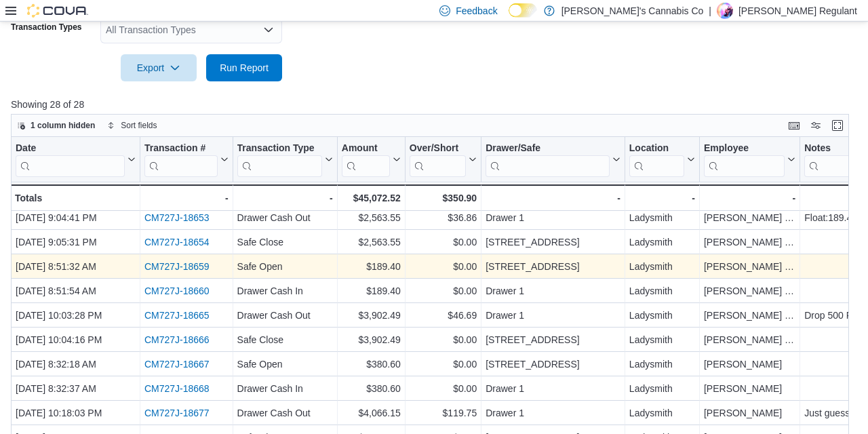
scroll to position [250, 0]
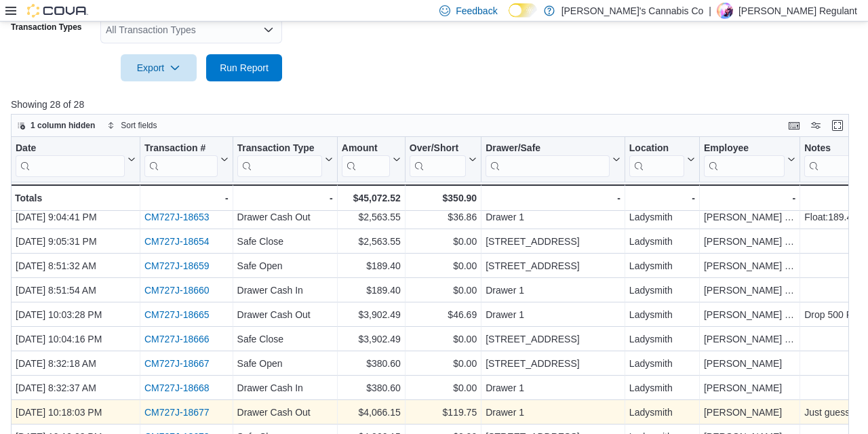
click at [197, 411] on link "CM727J-18677" at bounding box center [177, 412] width 65 height 11
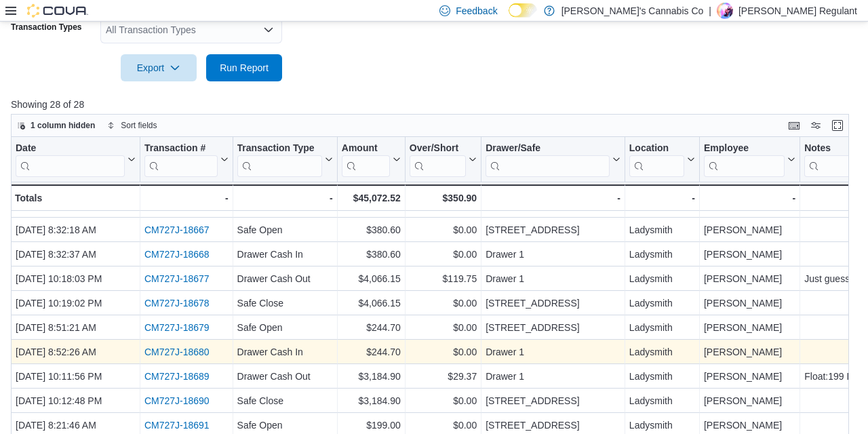
scroll to position [385, 0]
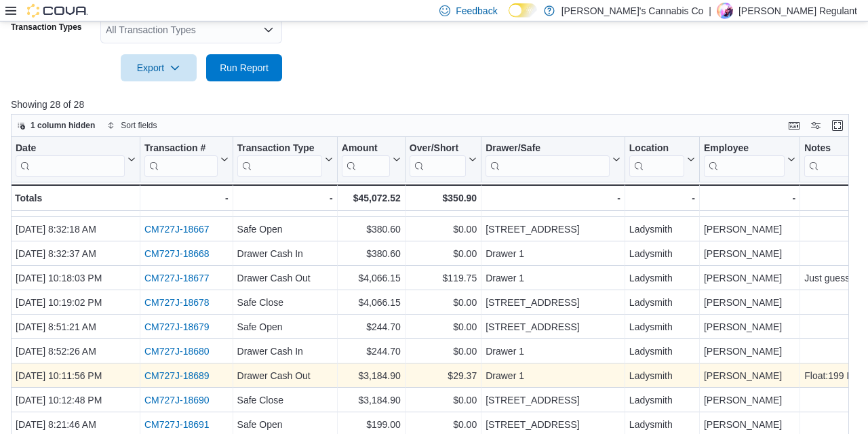
click at [175, 377] on link "CM727J-18689" at bounding box center [177, 375] width 65 height 11
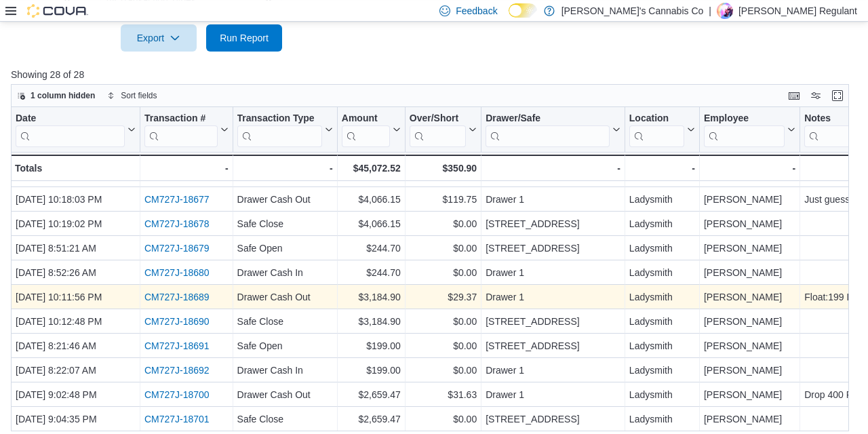
scroll to position [370, 0]
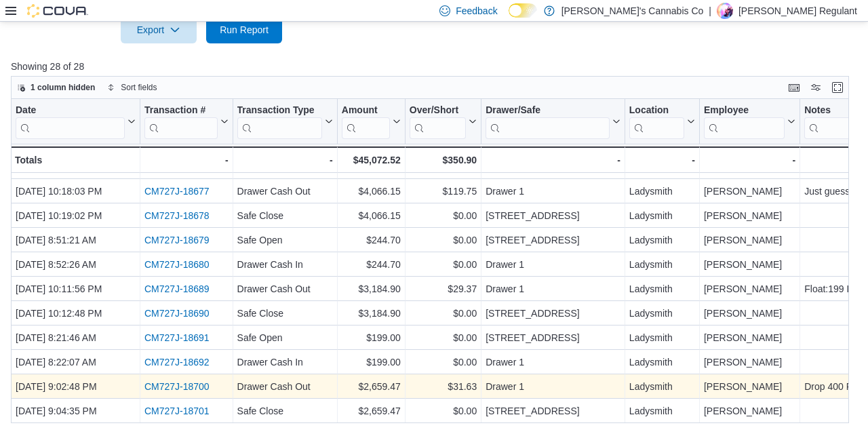
click at [182, 386] on link "CM727J-18700" at bounding box center [177, 386] width 65 height 11
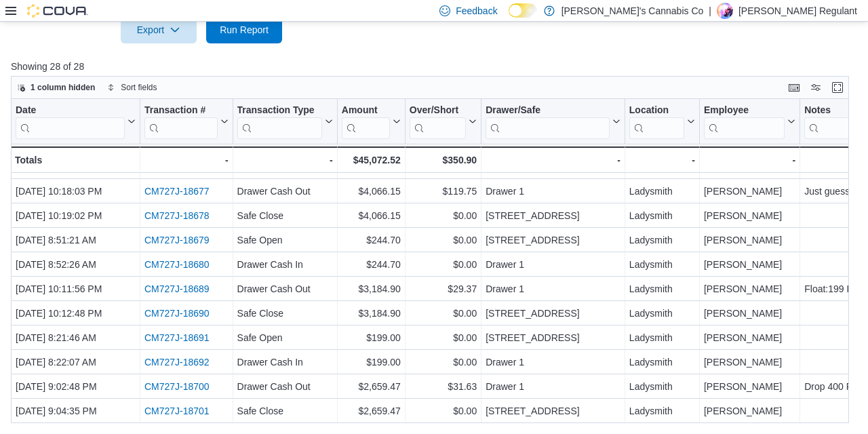
click at [406, 56] on div at bounding box center [434, 51] width 847 height 16
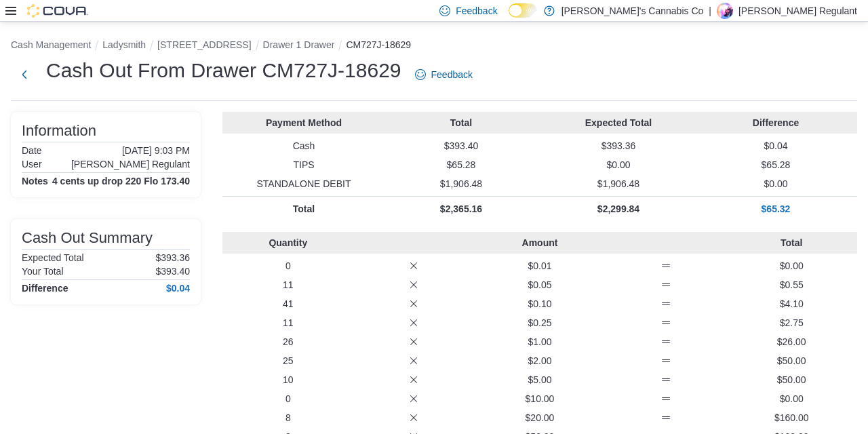
click at [252, 362] on p "25" at bounding box center [288, 361] width 121 height 14
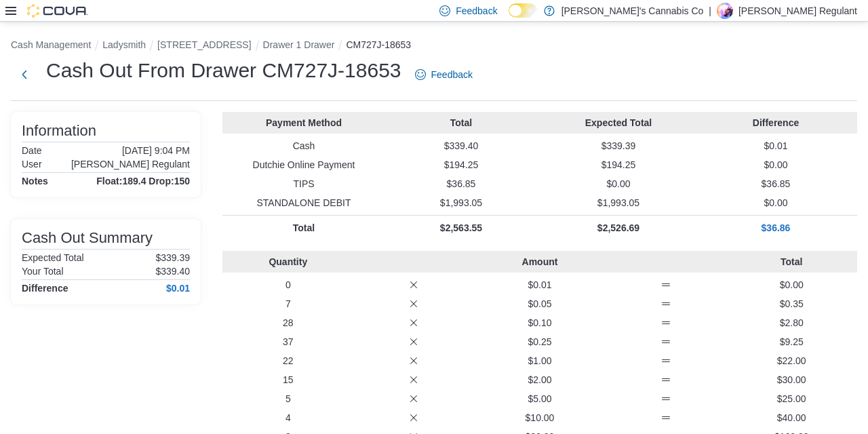
click at [487, 43] on ol "Cash Management Ladysmith [STREET_ADDRESS] Safe Drawer 1 Drawer CM727J-18653" at bounding box center [434, 46] width 847 height 16
click at [522, 45] on ol "Cash Management Ladysmith [STREET_ADDRESS] Safe Drawer 1 Drawer CM727J-18653" at bounding box center [434, 46] width 847 height 16
click at [522, 46] on ol "Cash Management Ladysmith [STREET_ADDRESS] Safe Drawer 1 Drawer CM727J-18653" at bounding box center [434, 46] width 847 height 16
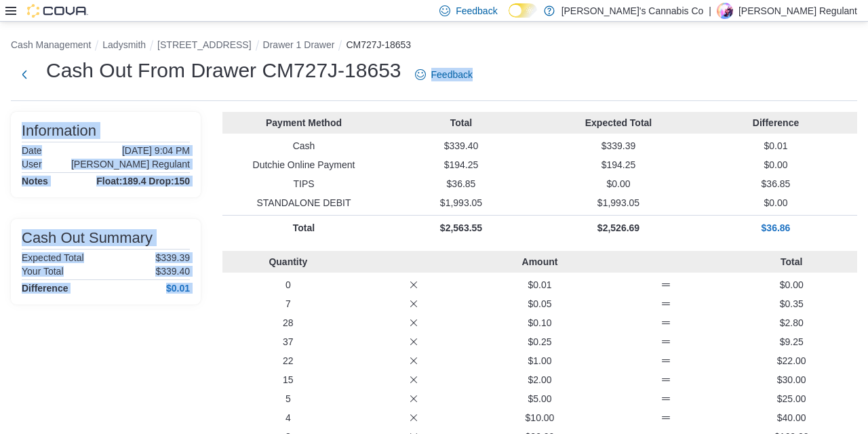
drag, startPoint x: 237, startPoint y: 14, endPoint x: 220, endPoint y: 138, distance: 125.3
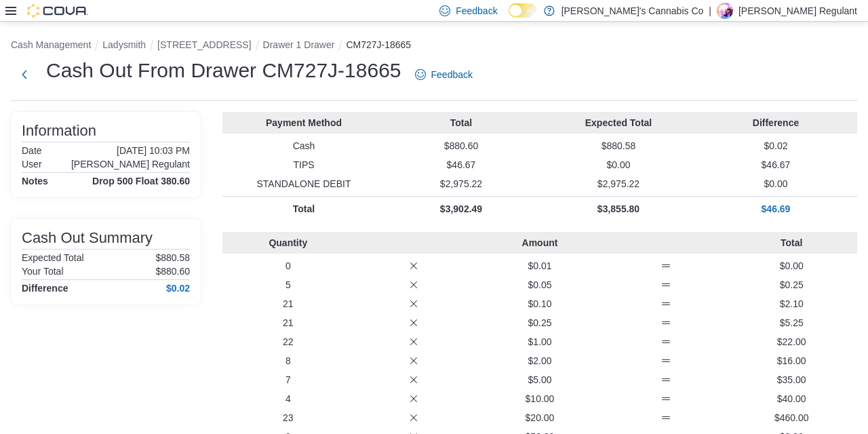
click at [562, 58] on div "Cash Out From Drawer CM727J-18665 Feedback" at bounding box center [434, 74] width 847 height 35
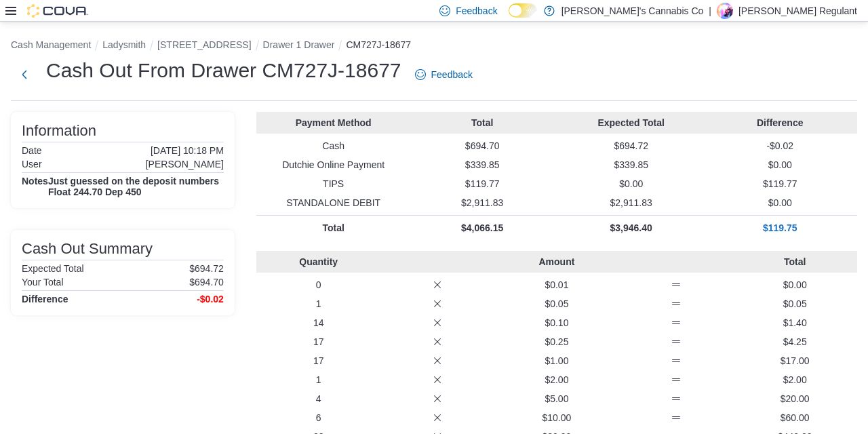
click at [552, 176] on div "Payment Method Total Expected Total Difference Cash $694.70 $694.72 -$0.02 Dutc…" at bounding box center [556, 176] width 601 height 128
drag, startPoint x: 564, startPoint y: 188, endPoint x: 471, endPoint y: -76, distance: 280.0
click at [471, 0] on html "Feedback Dark Mode Jerry's Cannabis Co | [PERSON_NAME] Regulant Cash Management…" at bounding box center [434, 217] width 868 height 434
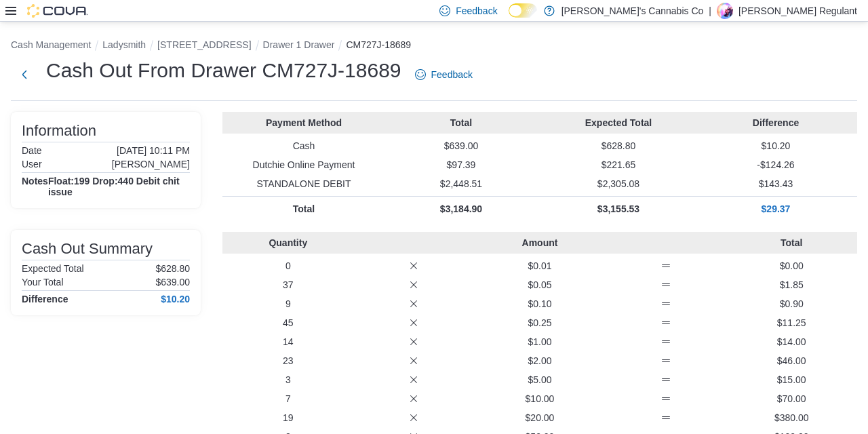
click at [459, 126] on p "Total" at bounding box center [461, 123] width 152 height 14
click at [518, 121] on p "Total" at bounding box center [461, 123] width 152 height 14
click at [668, 142] on p "$628.80" at bounding box center [619, 146] width 152 height 14
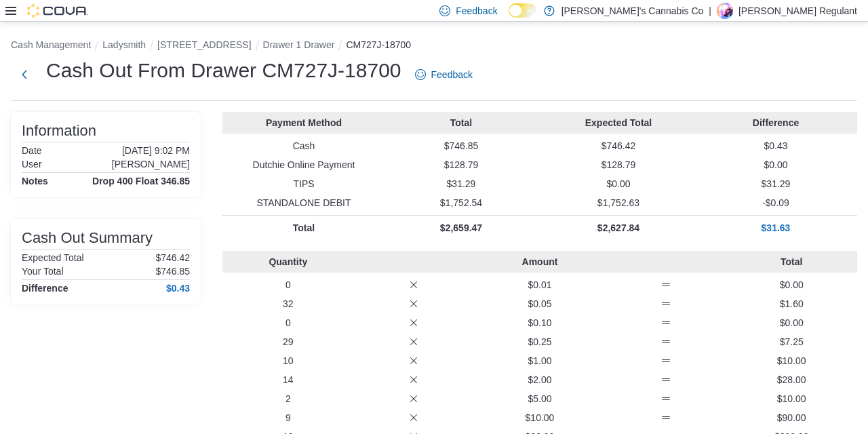
click at [508, 190] on p "$31.29" at bounding box center [461, 184] width 152 height 14
click at [512, 215] on div "Payment Method Total Expected Total Difference Cash $746.85 $746.42 $0.43 Dutch…" at bounding box center [540, 176] width 635 height 128
click at [515, 223] on p "$2,659.47" at bounding box center [461, 228] width 152 height 14
click at [526, 235] on p "$2,659.47" at bounding box center [461, 228] width 152 height 14
